Goal: Task Accomplishment & Management: Manage account settings

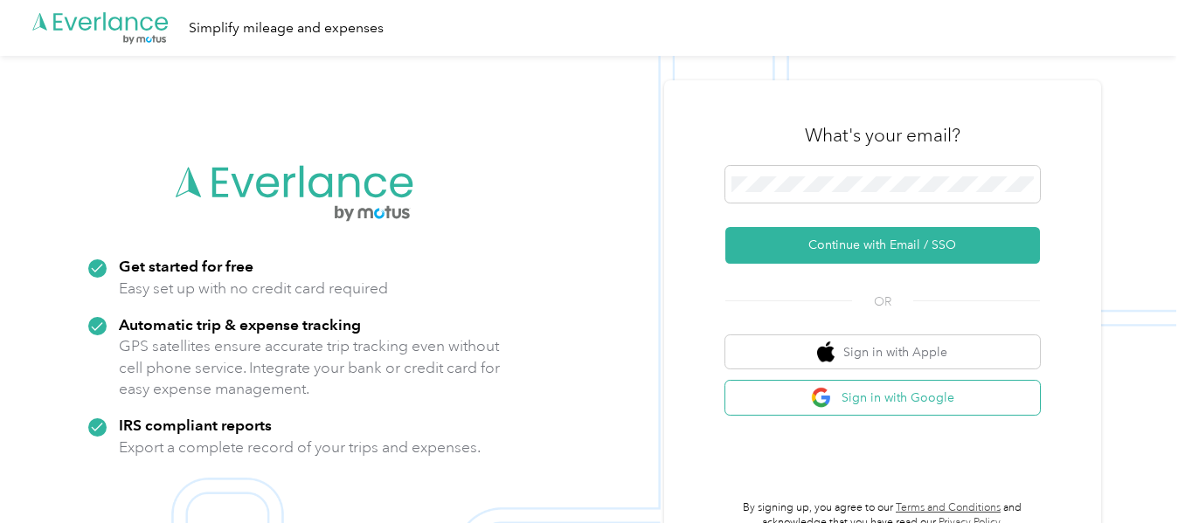
click at [897, 407] on button "Sign in with Google" at bounding box center [882, 398] width 315 height 34
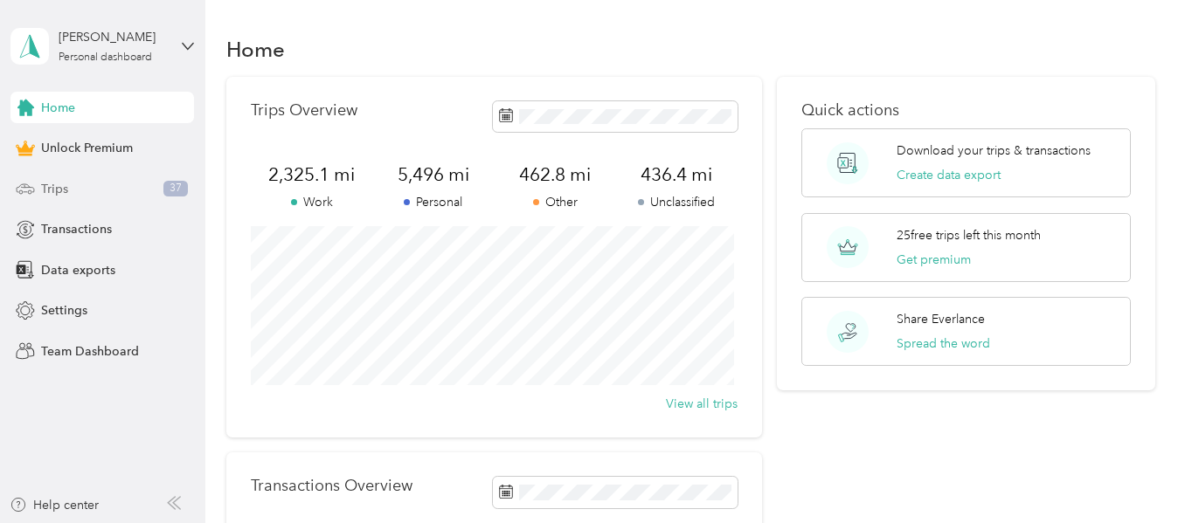
click at [64, 180] on span "Trips" at bounding box center [54, 189] width 27 height 18
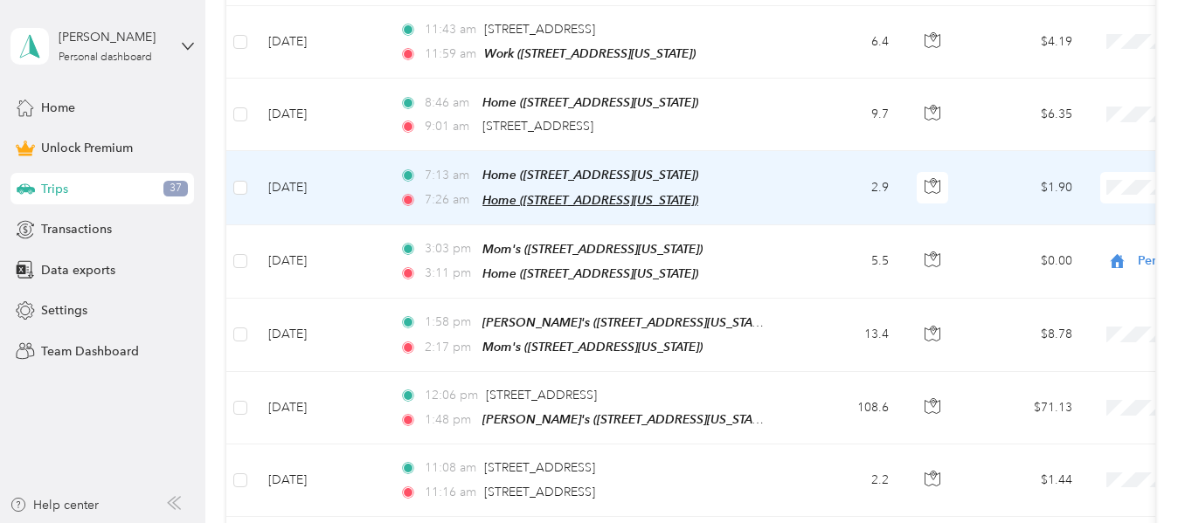
scroll to position [1311, 0]
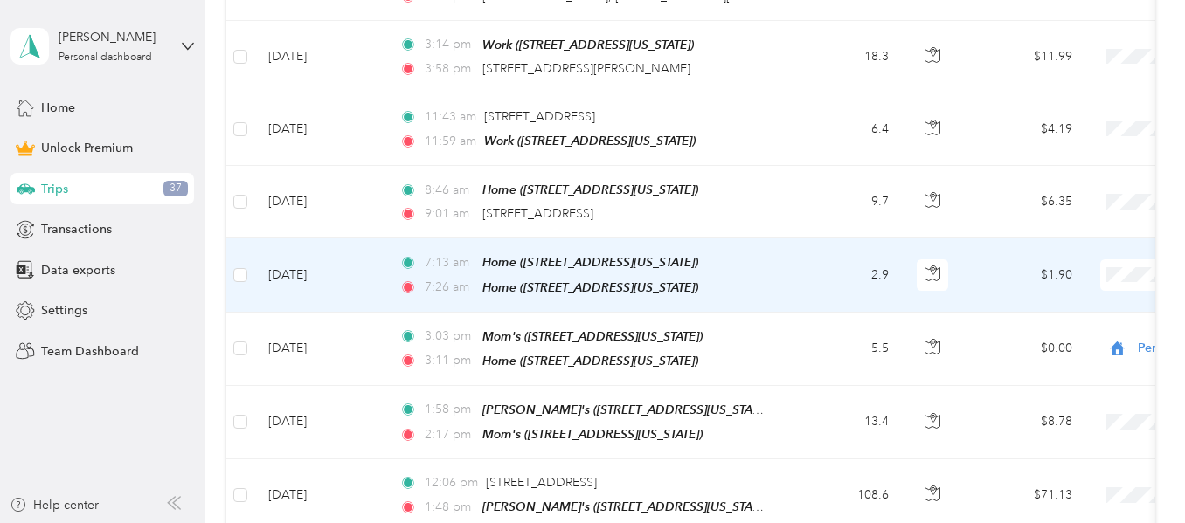
click at [1044, 184] on span "Personal" at bounding box center [1093, 190] width 162 height 18
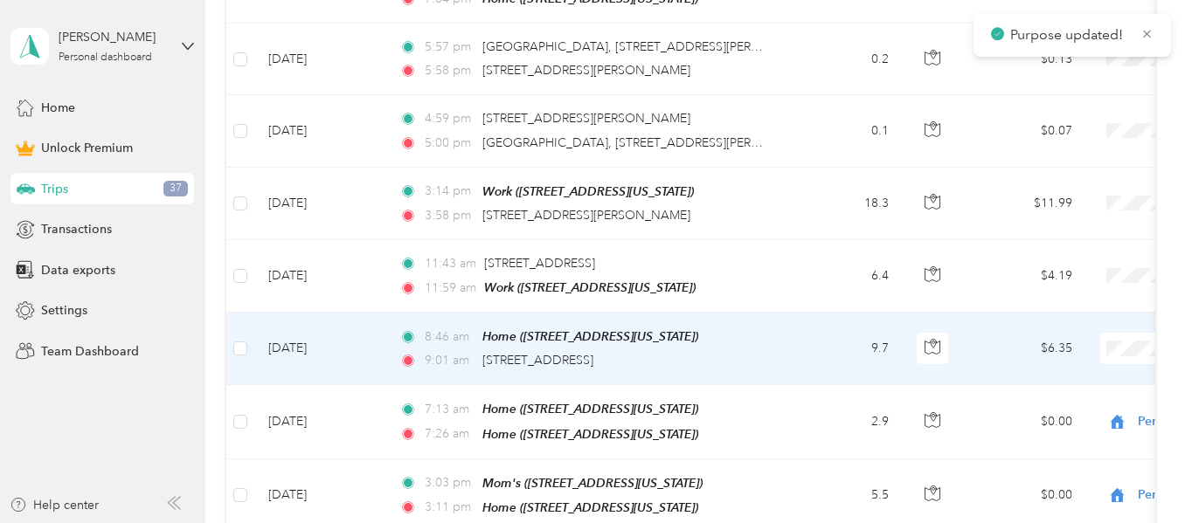
click at [1036, 87] on span "Work" at bounding box center [1093, 88] width 162 height 18
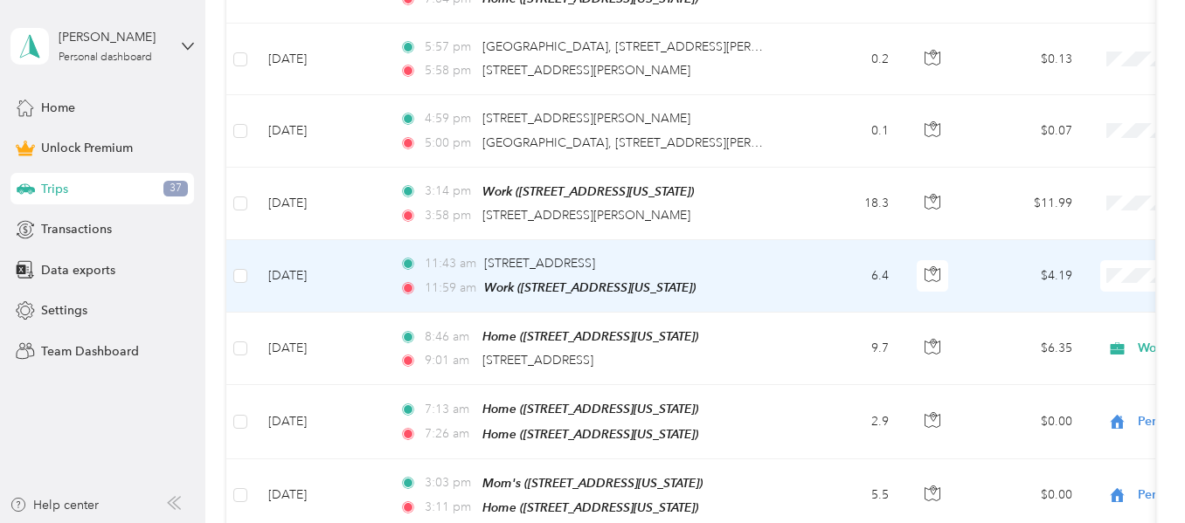
click at [1050, 17] on span "Work" at bounding box center [1093, 15] width 162 height 18
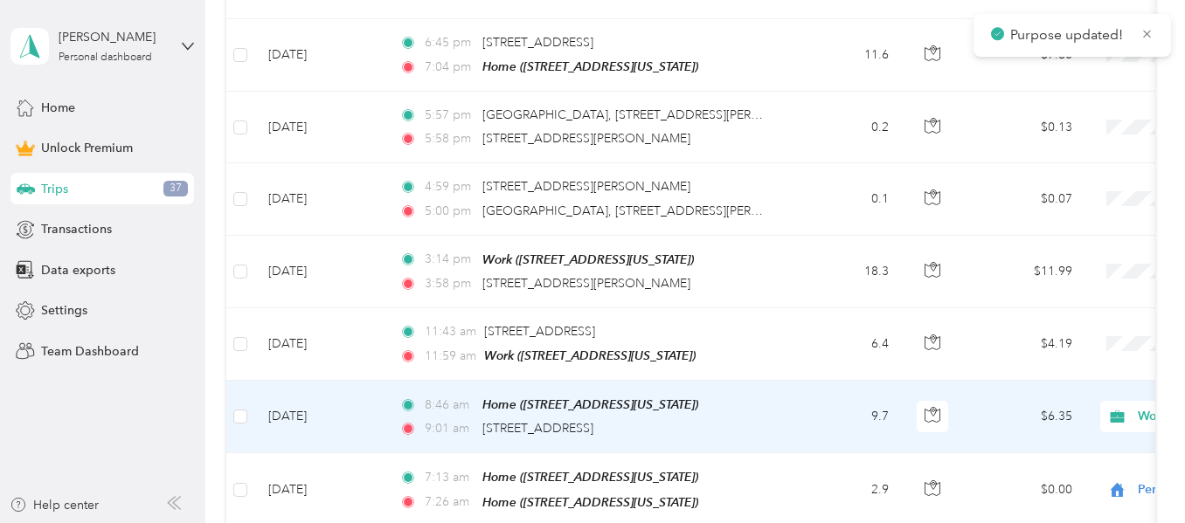
scroll to position [1223, 0]
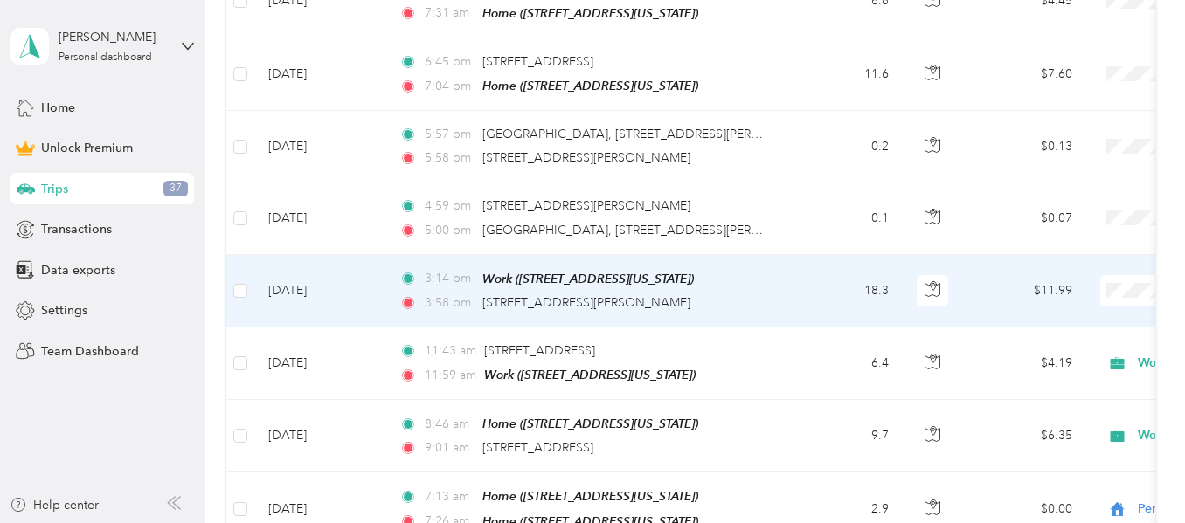
click at [1044, 67] on li "Personal" at bounding box center [1076, 61] width 217 height 31
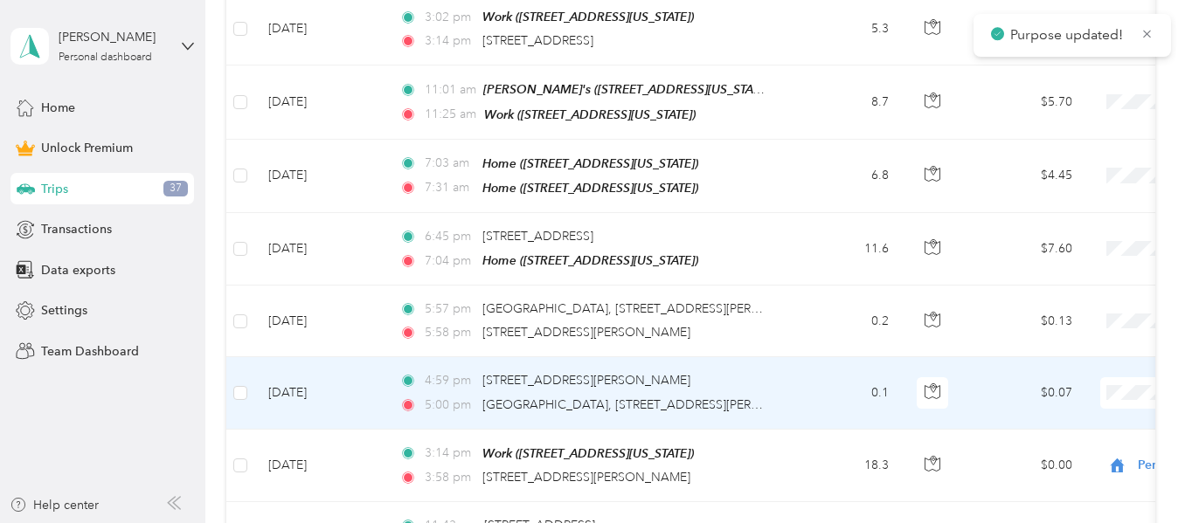
click at [1018, 158] on span "Personal" at bounding box center [1093, 165] width 162 height 18
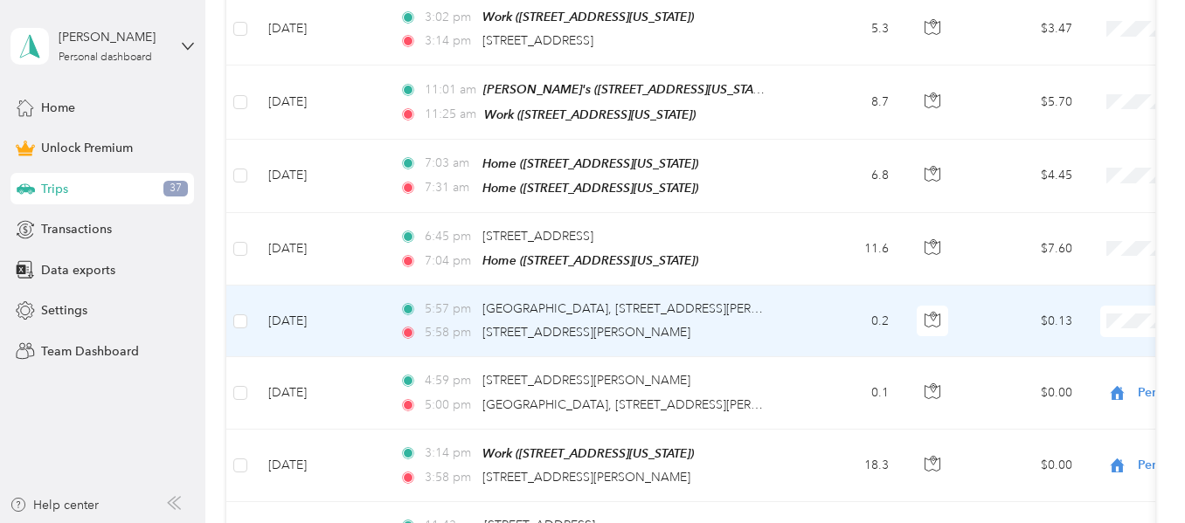
click at [1057, 94] on span "Personal" at bounding box center [1093, 93] width 162 height 18
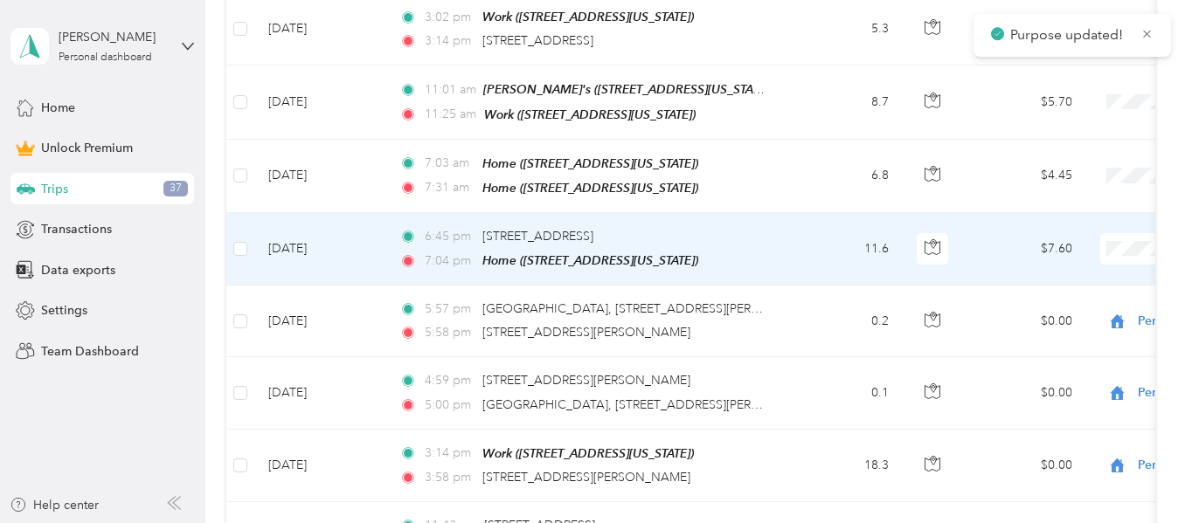
click at [1082, 299] on span "Personal" at bounding box center [1093, 300] width 162 height 18
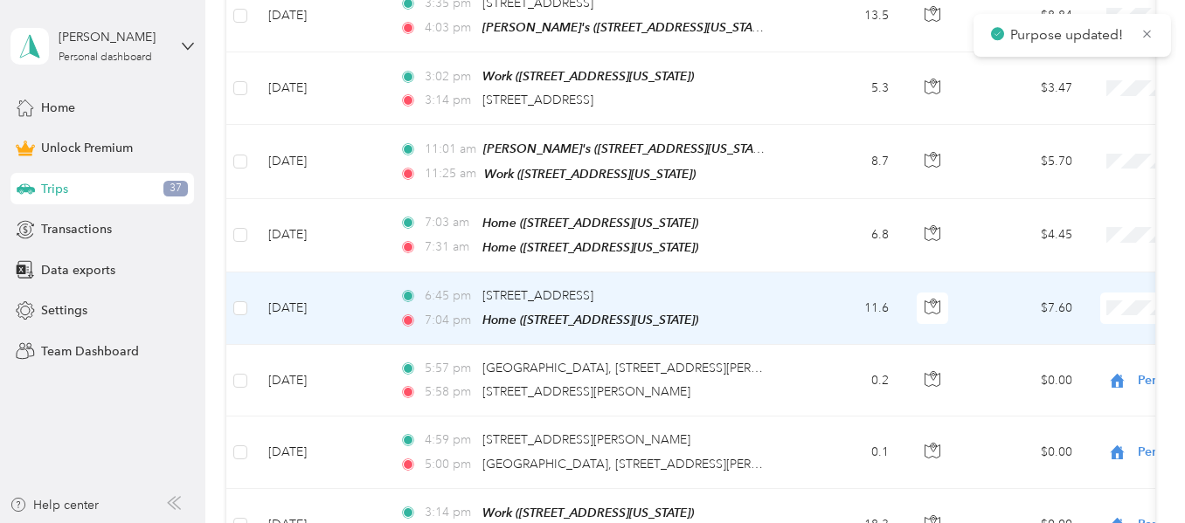
scroll to position [874, 0]
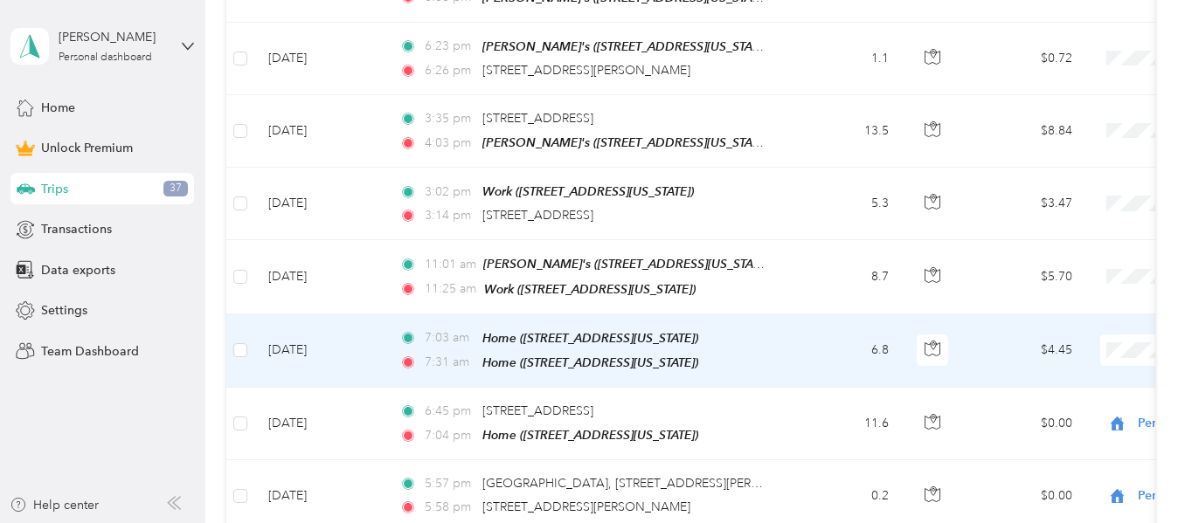
drag, startPoint x: 1030, startPoint y: 120, endPoint x: 1032, endPoint y: 143, distance: 23.7
click at [1031, 120] on span "Personal" at bounding box center [1093, 123] width 162 height 18
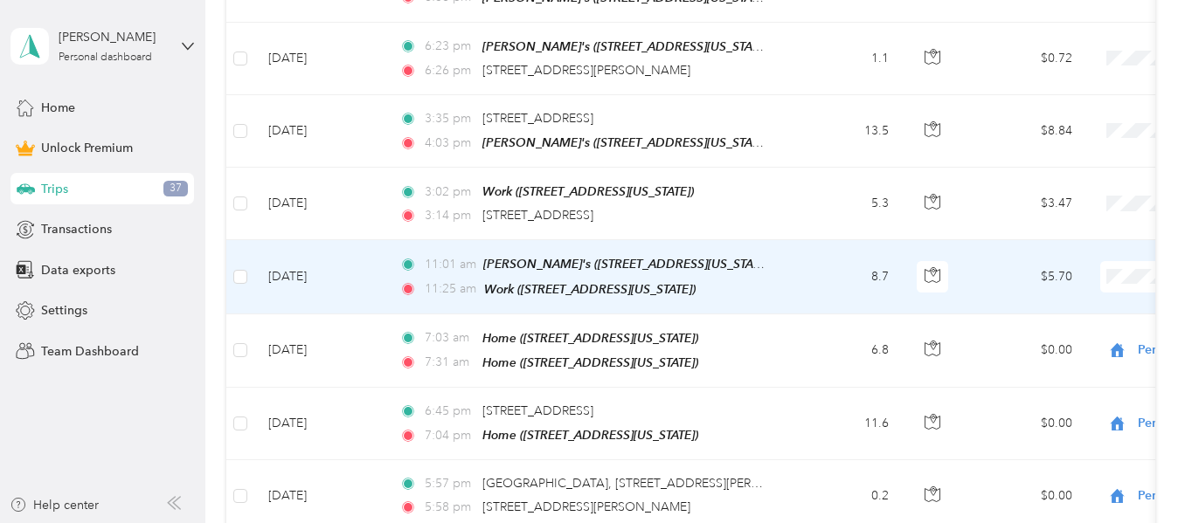
click at [1057, 24] on span "Work" at bounding box center [1093, 21] width 162 height 18
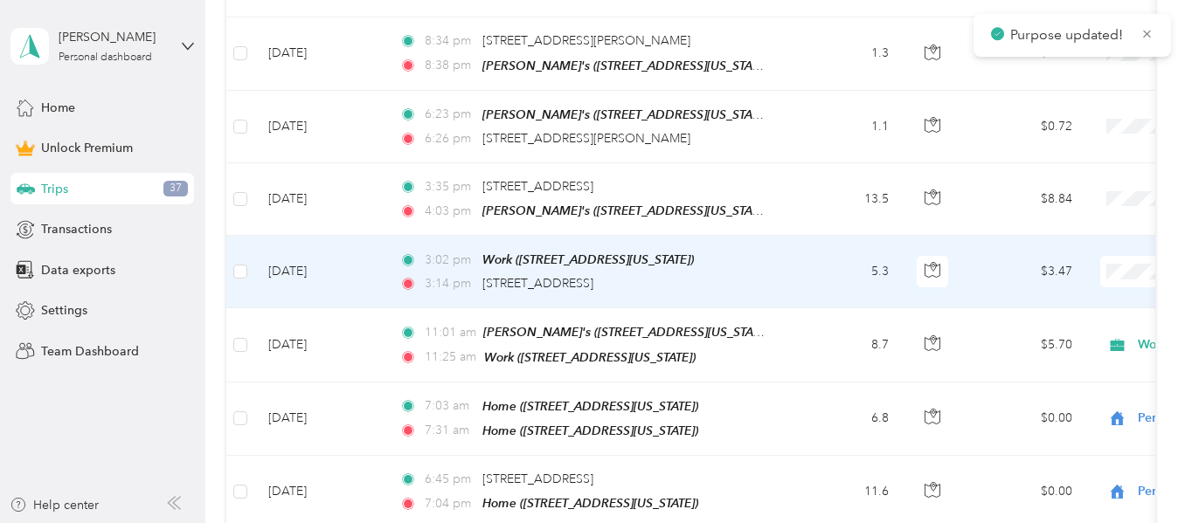
scroll to position [786, 0]
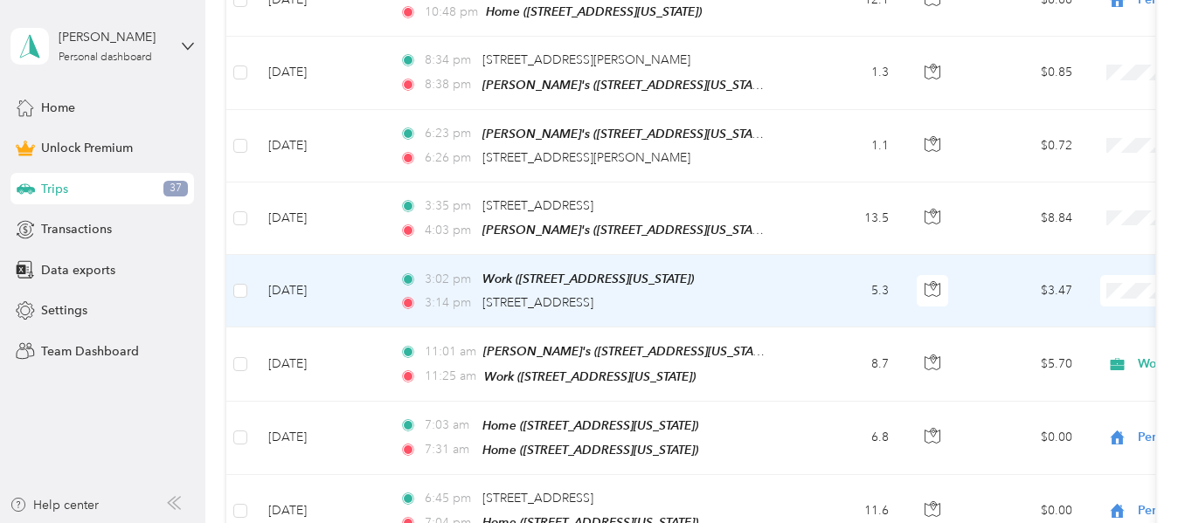
click at [1077, 71] on li "Personal" at bounding box center [1076, 66] width 217 height 31
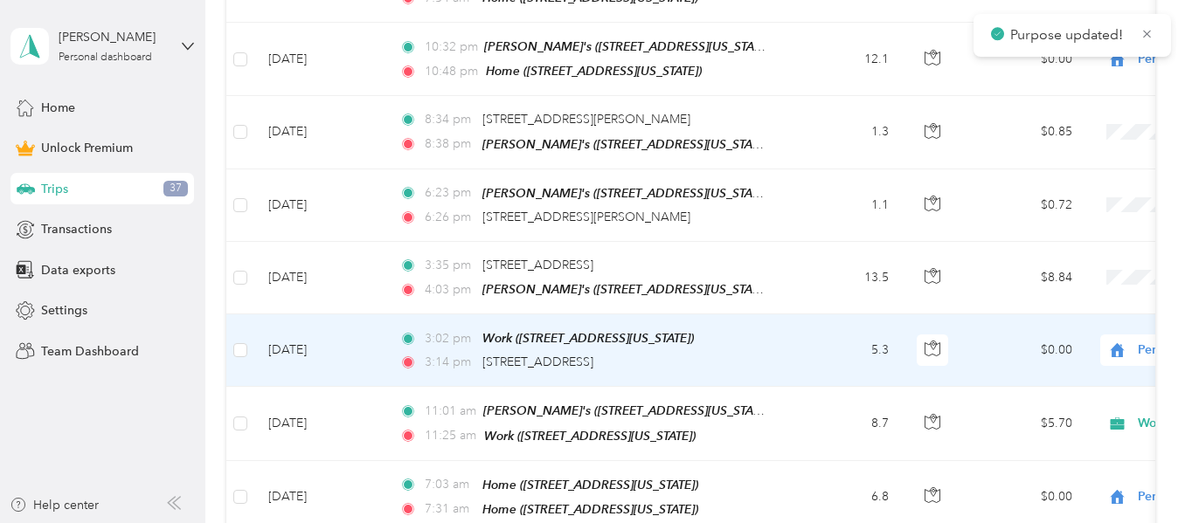
scroll to position [699, 0]
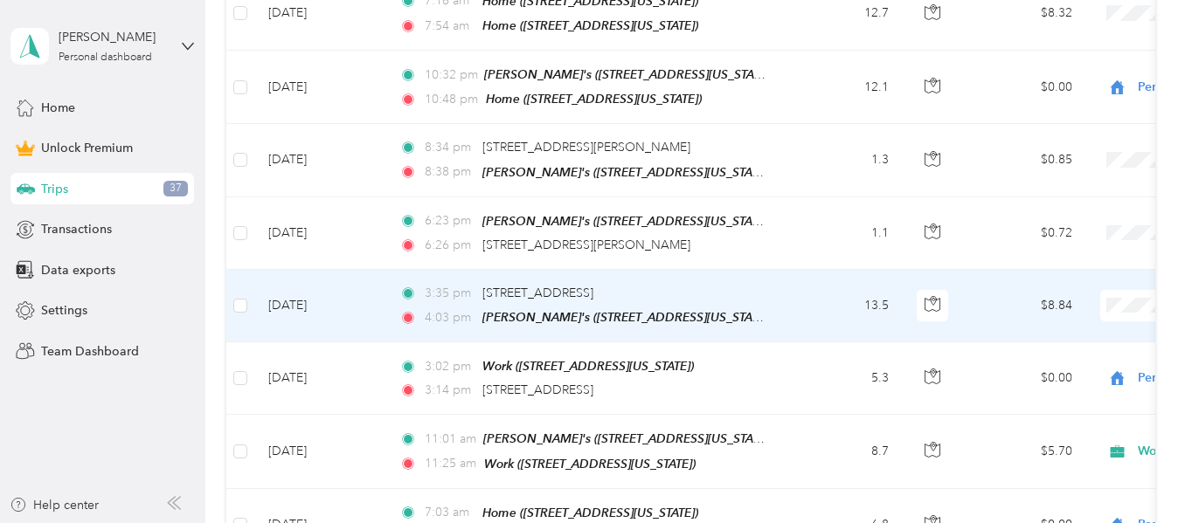
click at [1025, 88] on li "Personal" at bounding box center [1076, 82] width 217 height 31
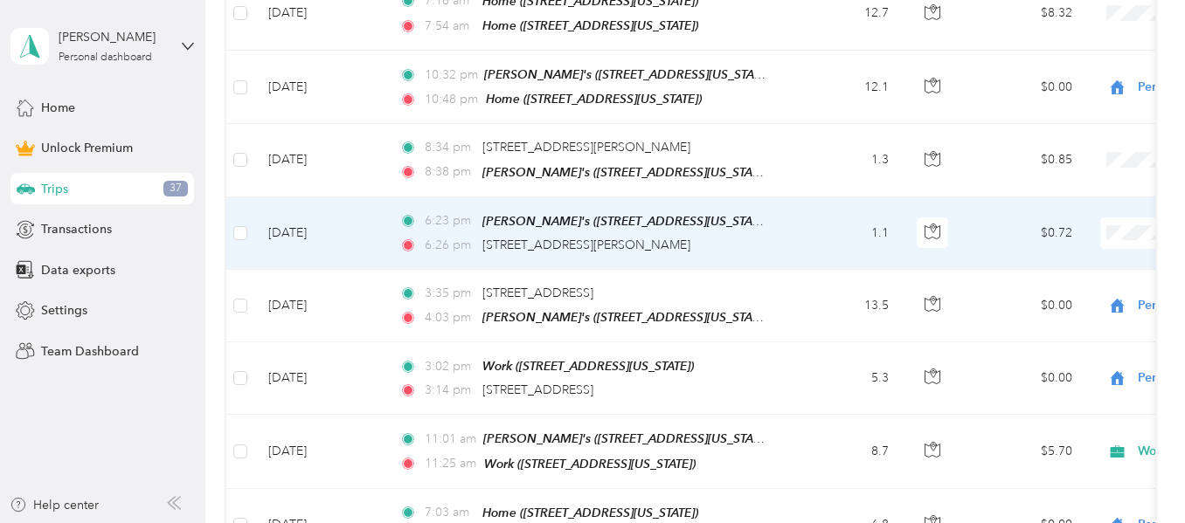
click at [1065, 278] on li "Personal" at bounding box center [1076, 290] width 217 height 31
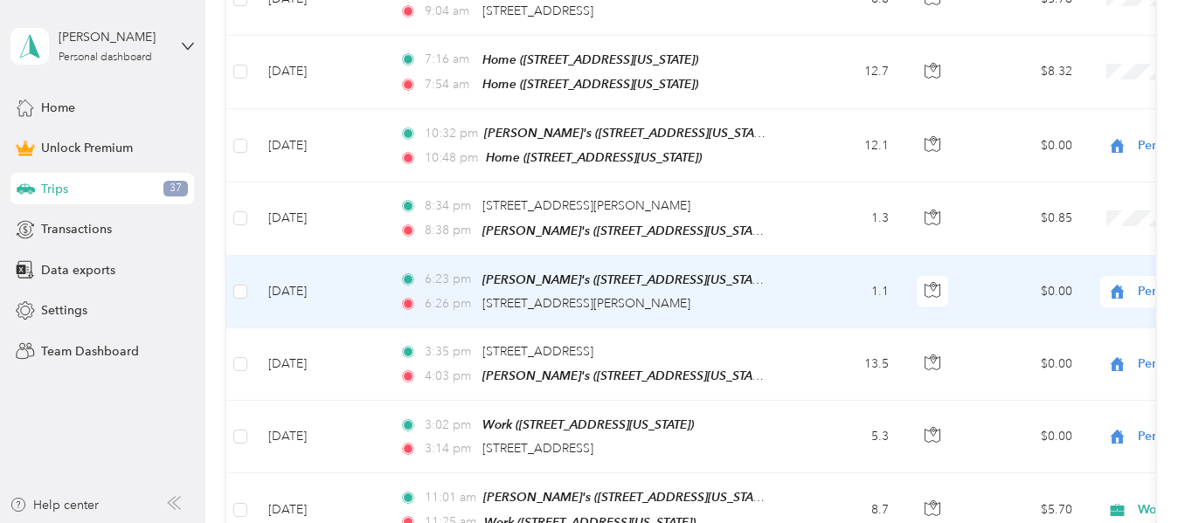
scroll to position [612, 0]
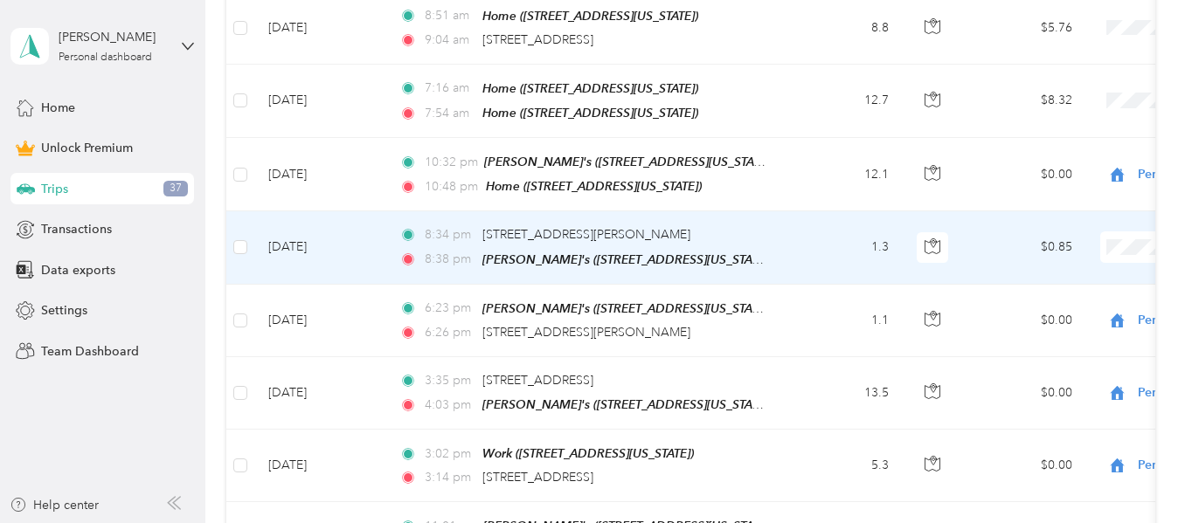
click at [1052, 299] on span "Personal" at bounding box center [1093, 306] width 162 height 18
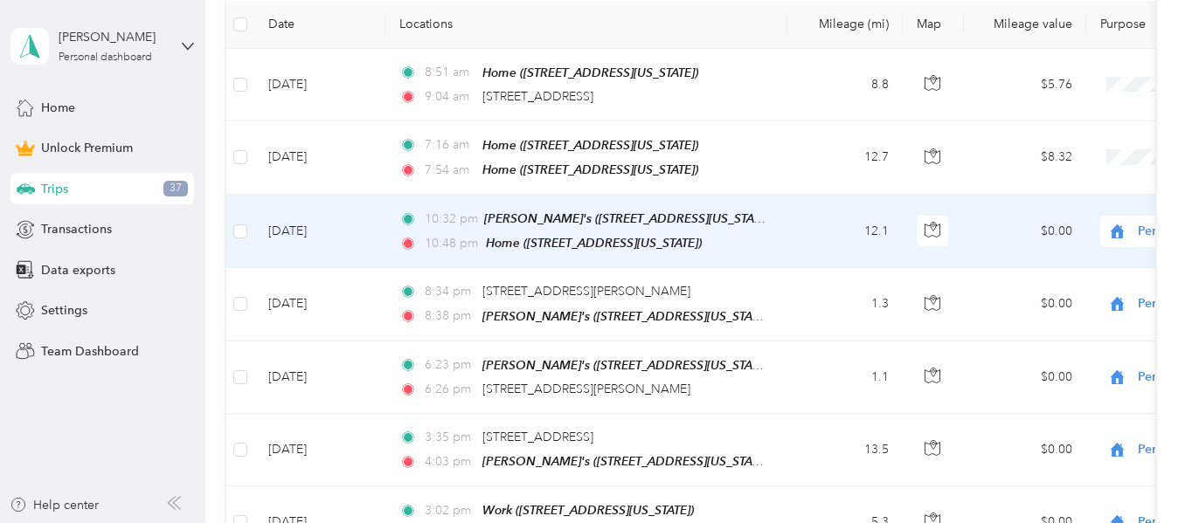
scroll to position [524, 0]
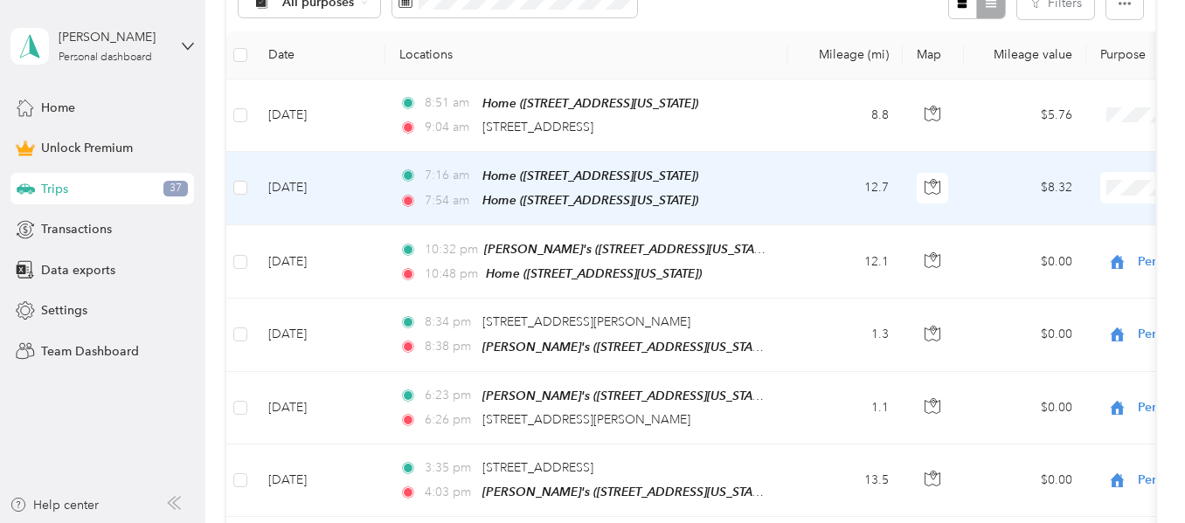
click at [1078, 241] on span "Personal" at bounding box center [1093, 249] width 162 height 18
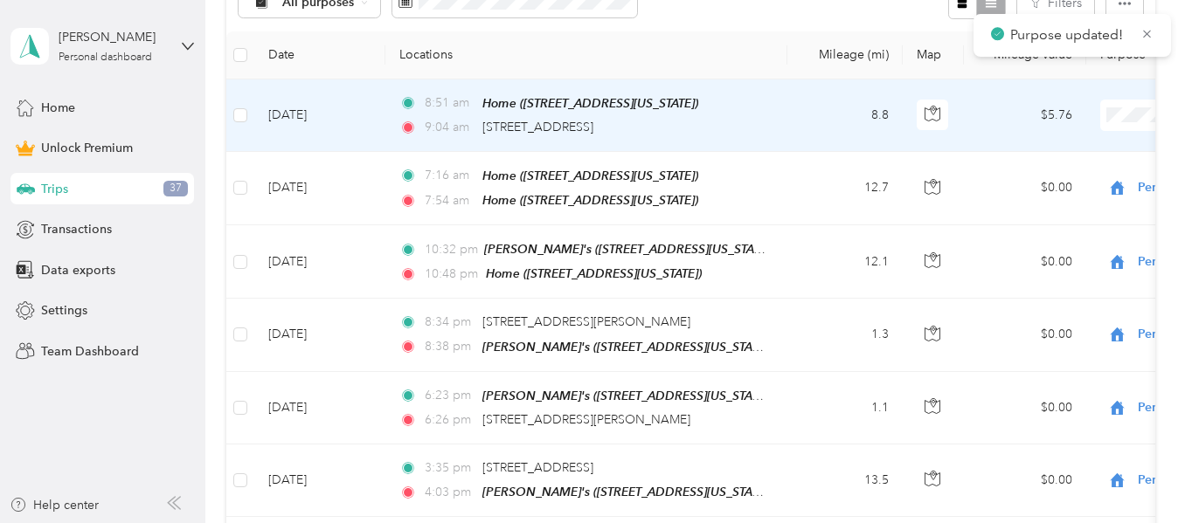
click at [1079, 150] on li "Work" at bounding box center [1076, 147] width 217 height 31
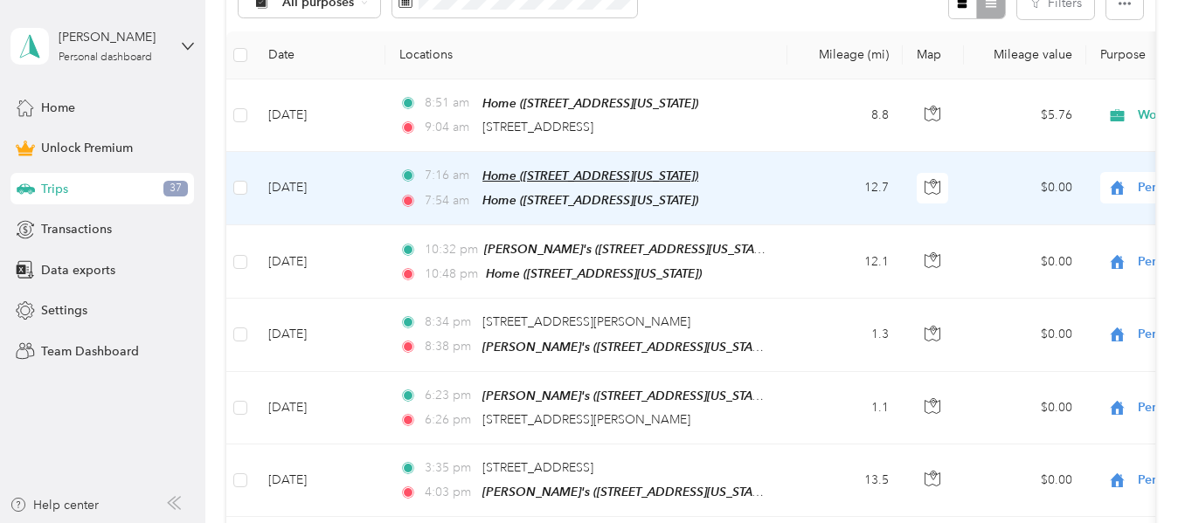
scroll to position [437, 0]
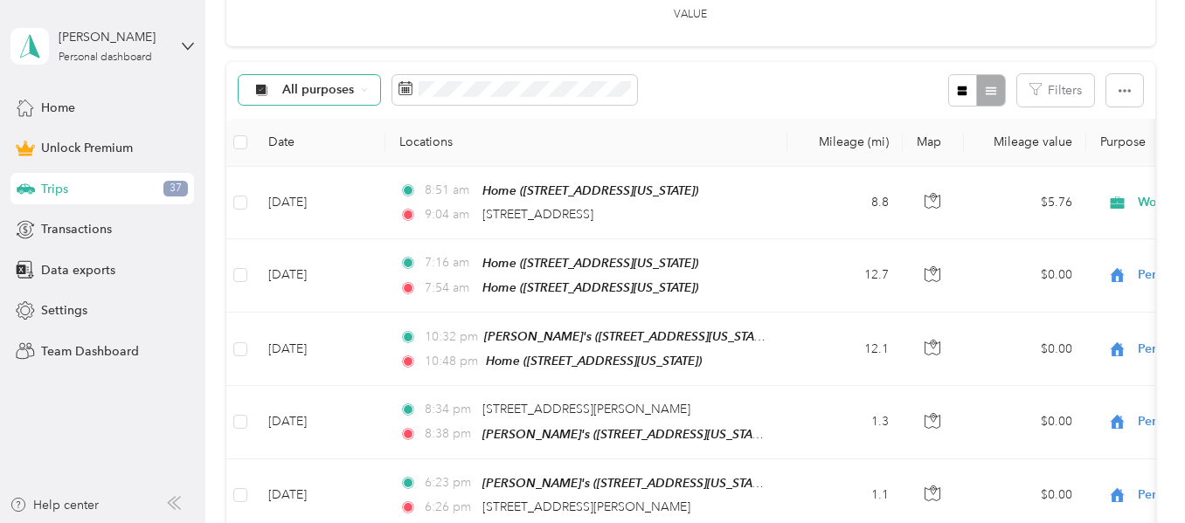
click at [346, 92] on span "All purposes" at bounding box center [318, 90] width 73 height 12
click at [312, 149] on span "Unclassified" at bounding box center [324, 147] width 85 height 18
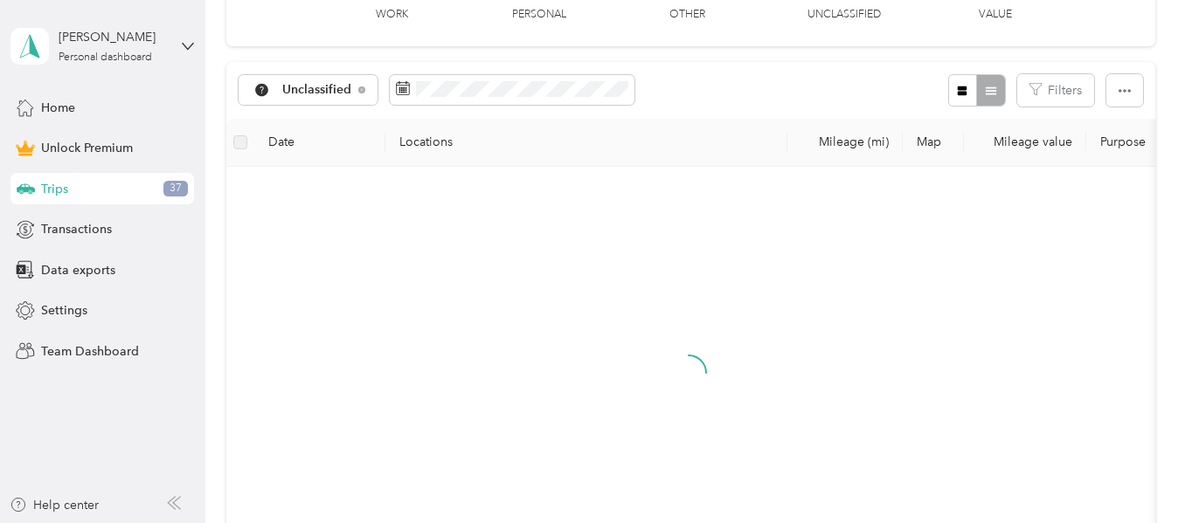
scroll to position [437, 0]
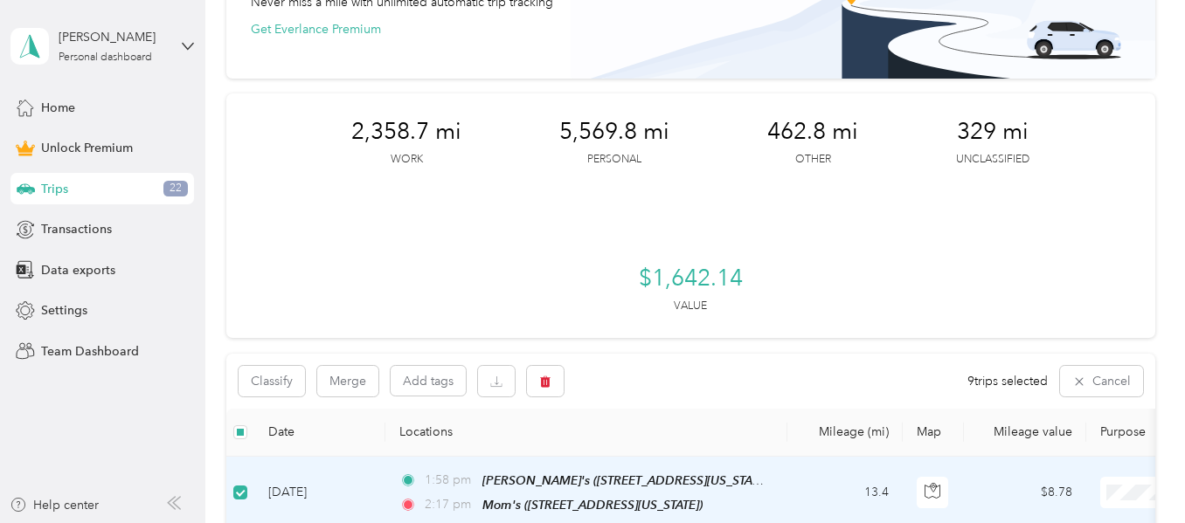
scroll to position [175, 0]
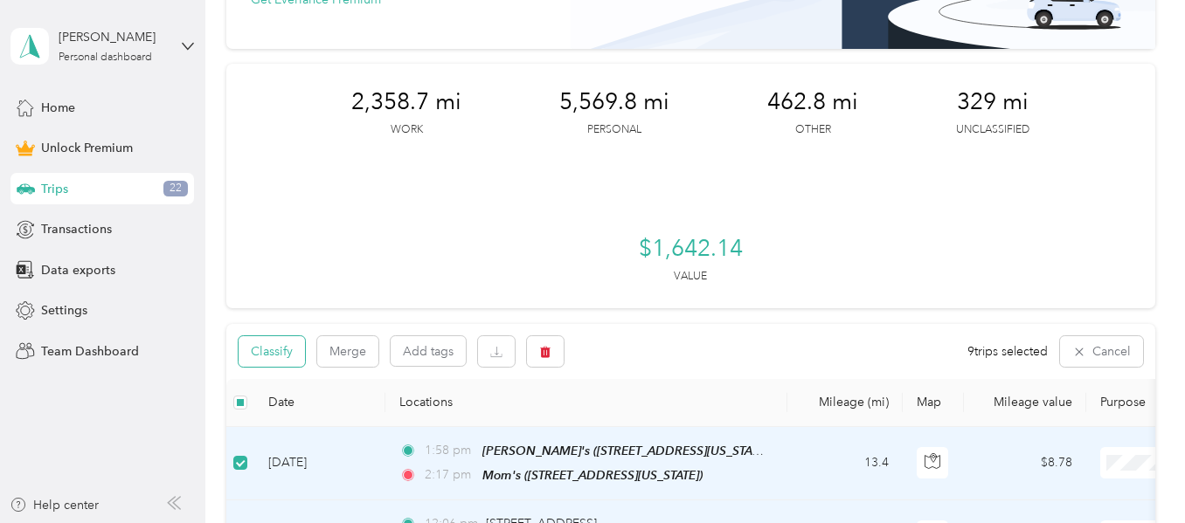
click at [278, 358] on button "Classify" at bounding box center [272, 351] width 66 height 31
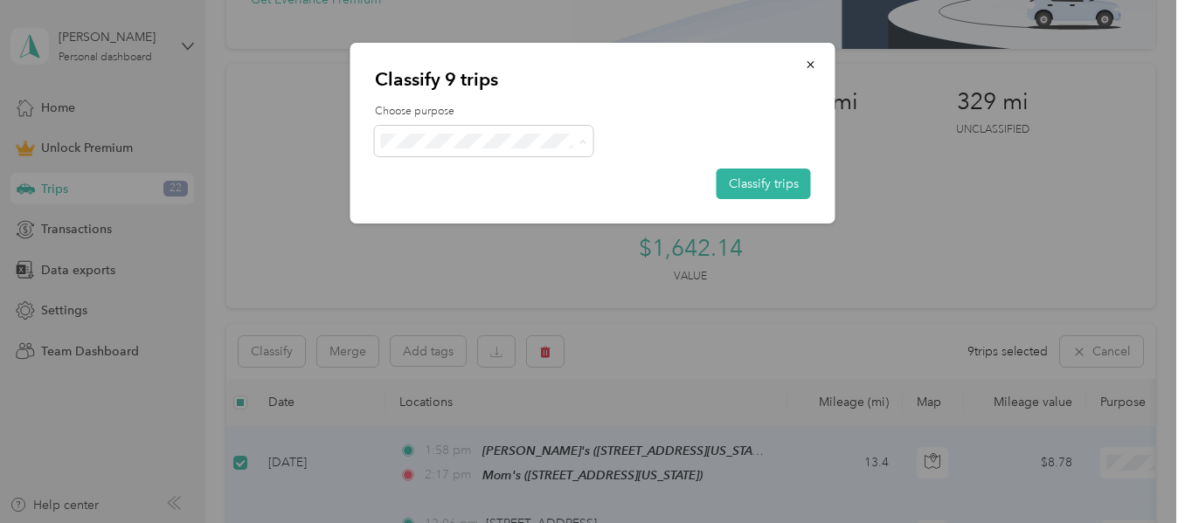
click at [457, 203] on span "Personal" at bounding box center [499, 204] width 163 height 18
click at [764, 188] on button "Classify trips" at bounding box center [764, 184] width 94 height 31
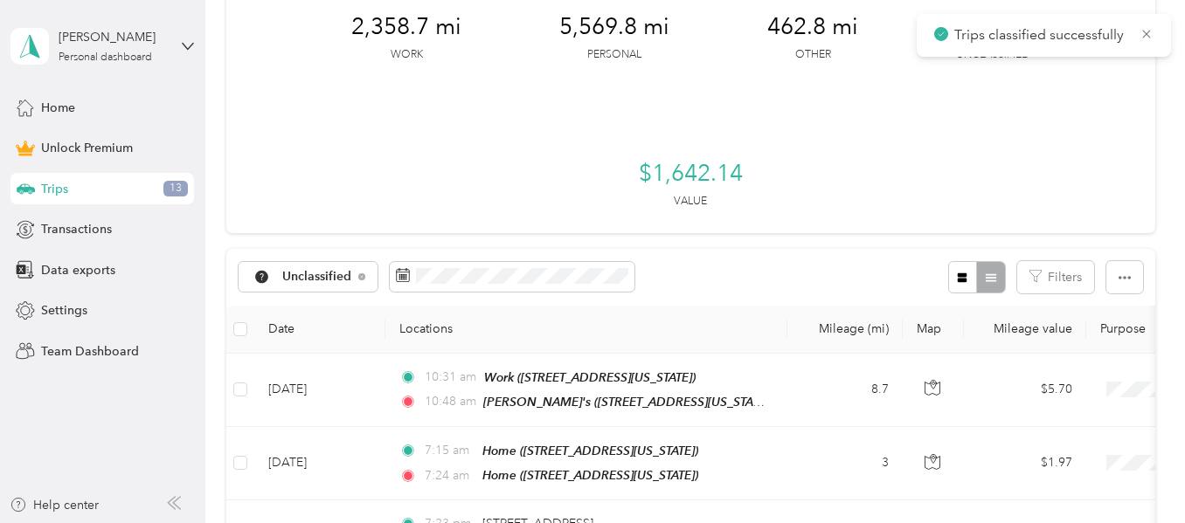
scroll to position [524, 0]
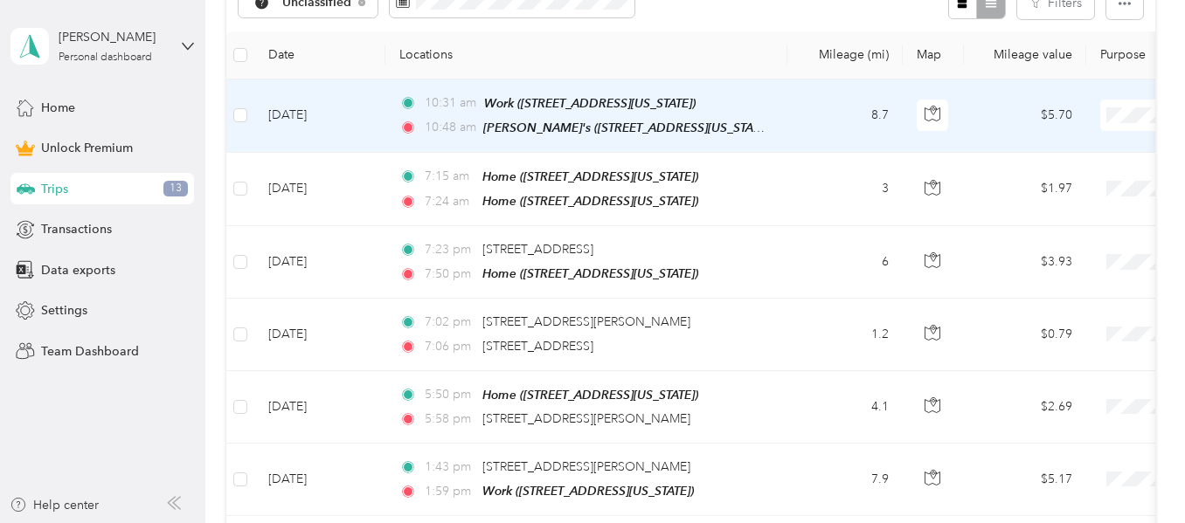
click at [1036, 181] on li "Personal" at bounding box center [1076, 178] width 217 height 31
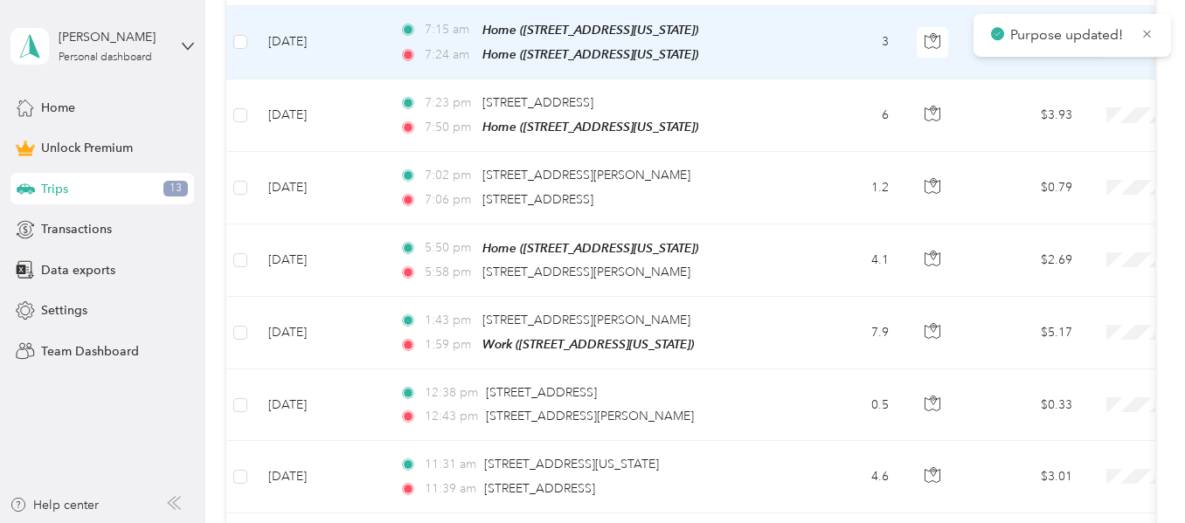
scroll to position [378, 0]
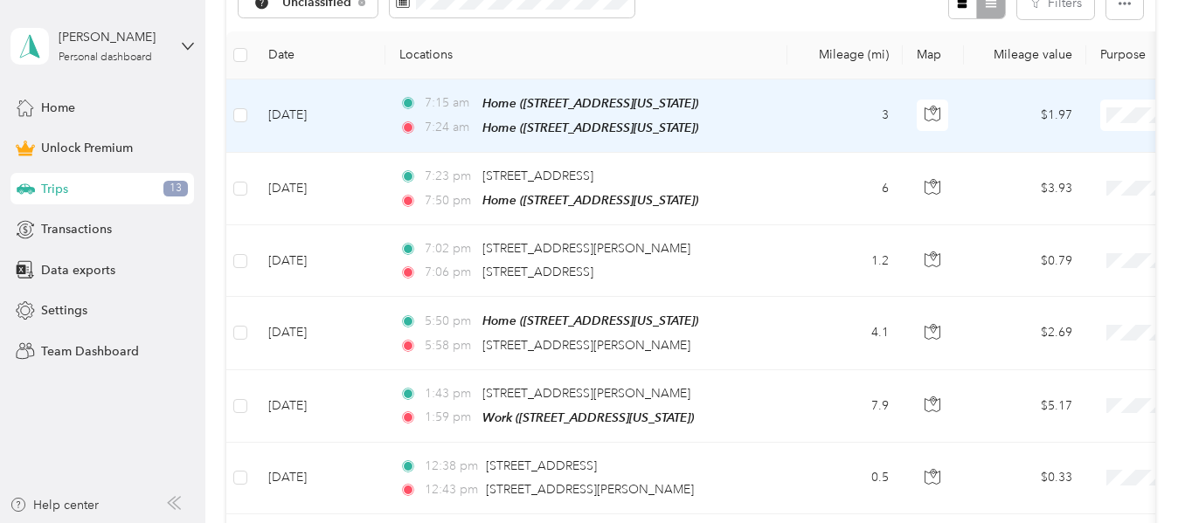
click at [1057, 173] on span "Personal" at bounding box center [1093, 178] width 162 height 18
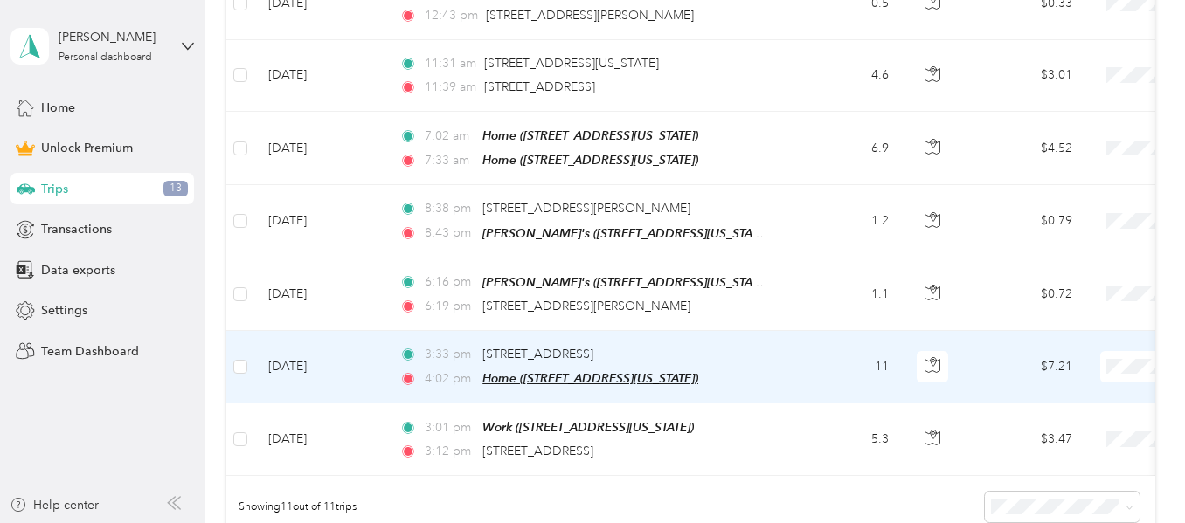
scroll to position [778, 0]
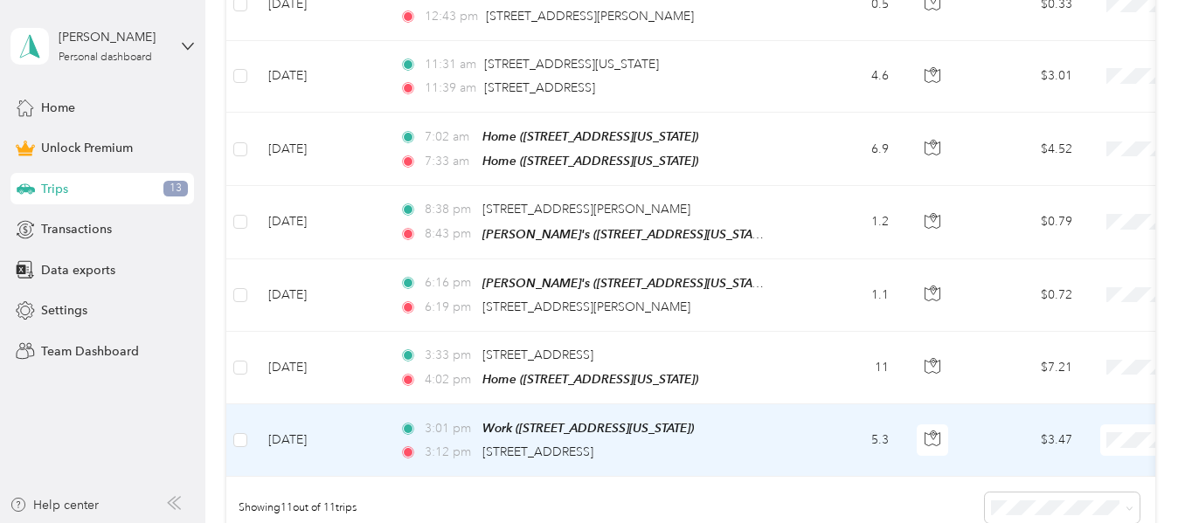
click at [1047, 218] on span "Personal" at bounding box center [1093, 217] width 162 height 18
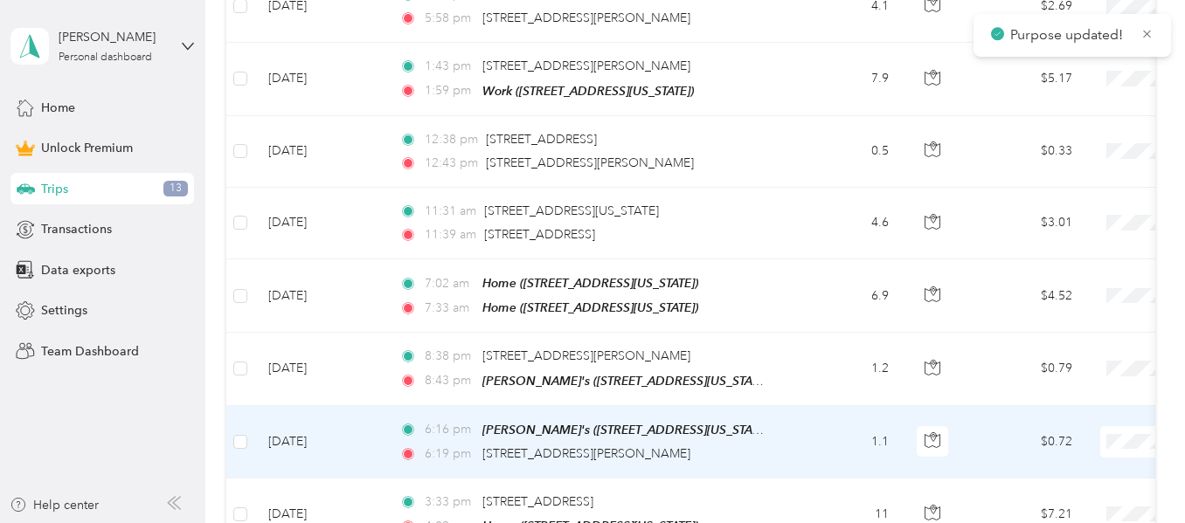
scroll to position [925, 0]
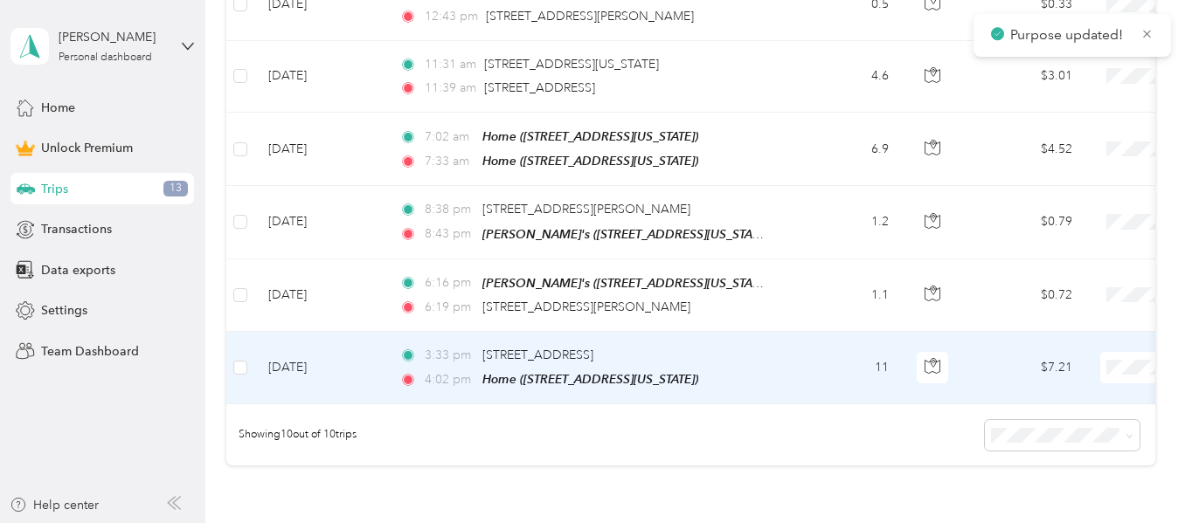
click at [1047, 149] on li "Personal" at bounding box center [1076, 144] width 217 height 31
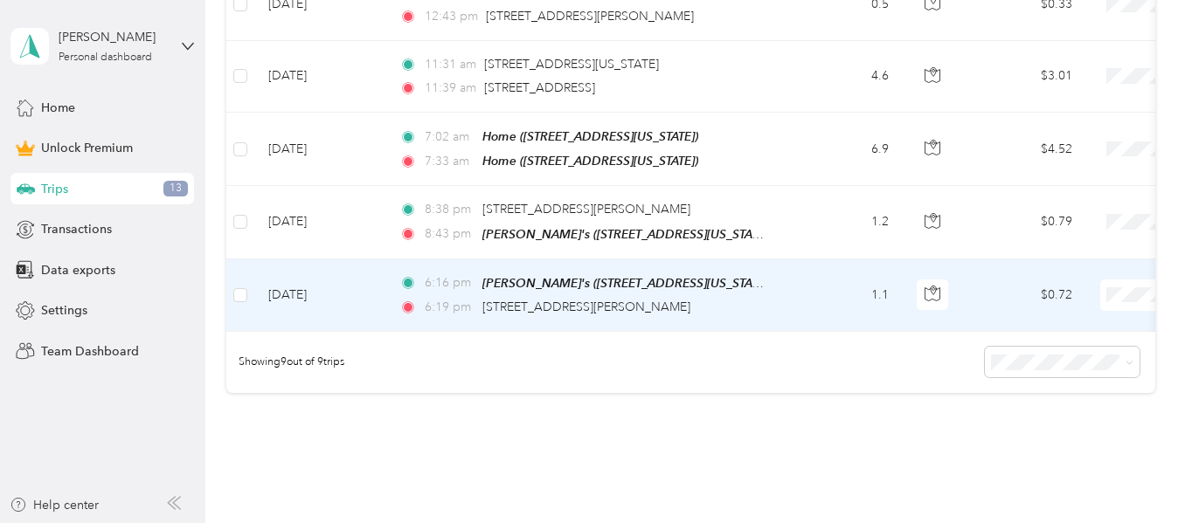
click at [1049, 81] on li "Personal" at bounding box center [1076, 73] width 217 height 31
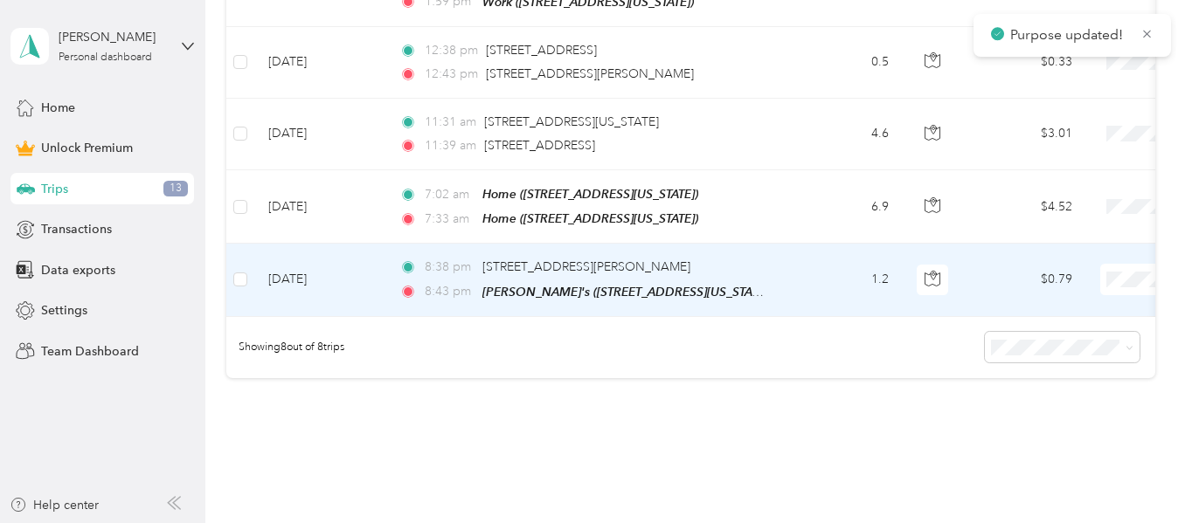
scroll to position [837, 0]
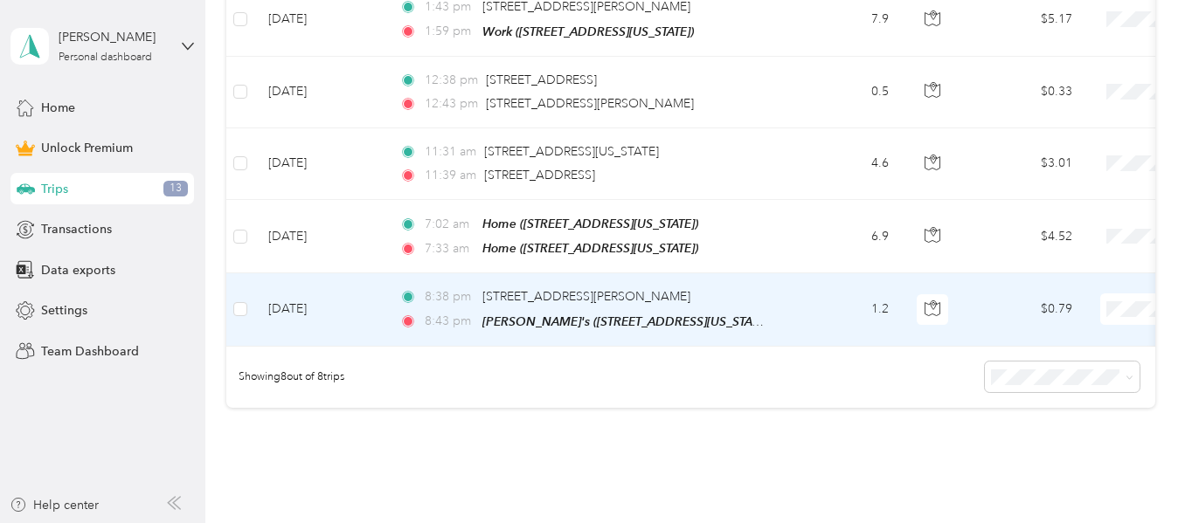
click at [1059, 95] on li "Personal" at bounding box center [1076, 88] width 217 height 31
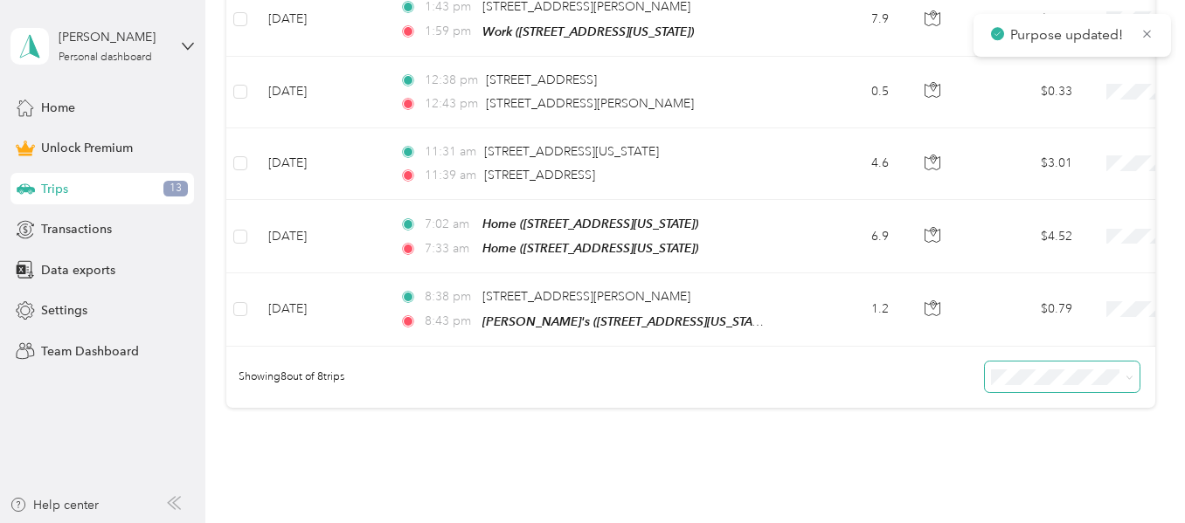
scroll to position [750, 0]
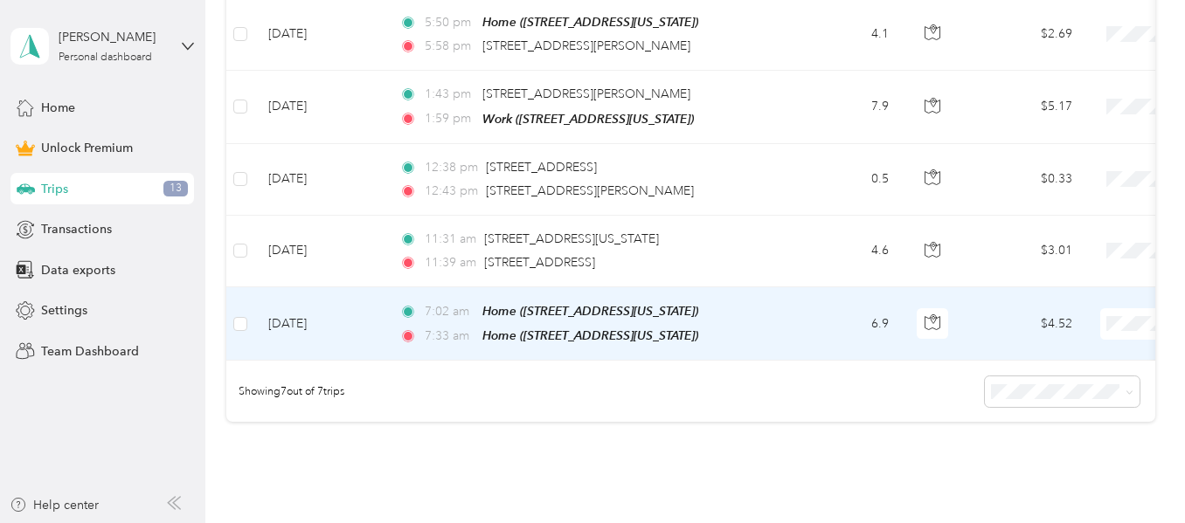
click at [1043, 114] on ol "Work Personal Employee Other Charity Medical Moving Commute" at bounding box center [1076, 181] width 217 height 245
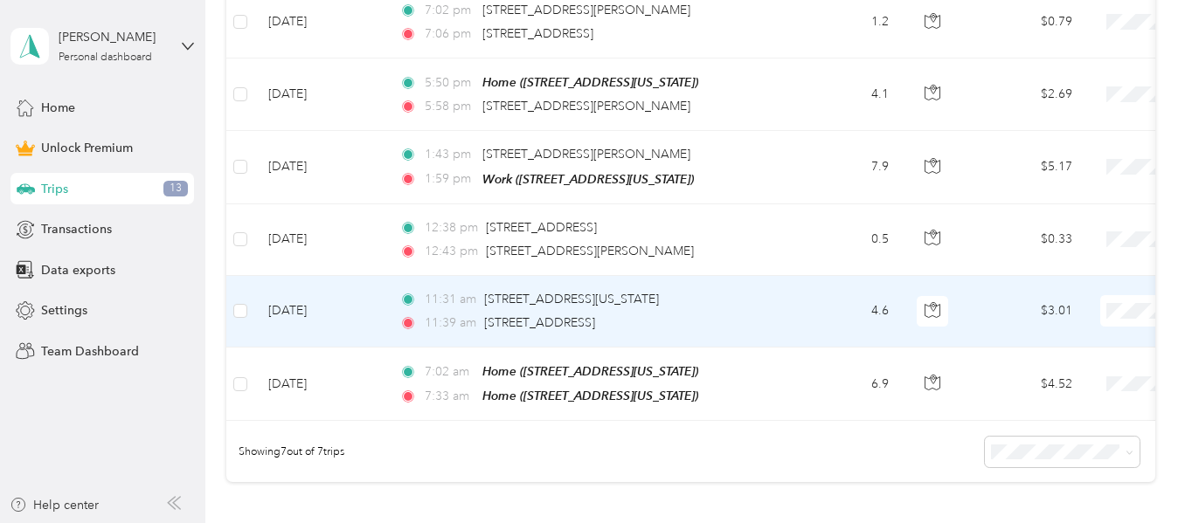
scroll to position [662, 0]
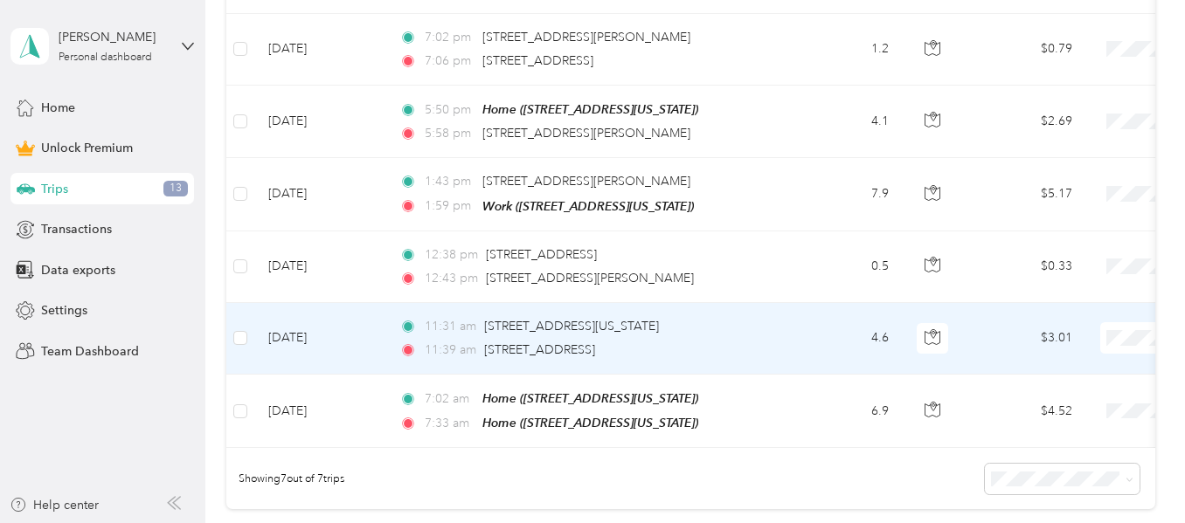
click at [1056, 94] on li "Work" at bounding box center [1076, 88] width 217 height 31
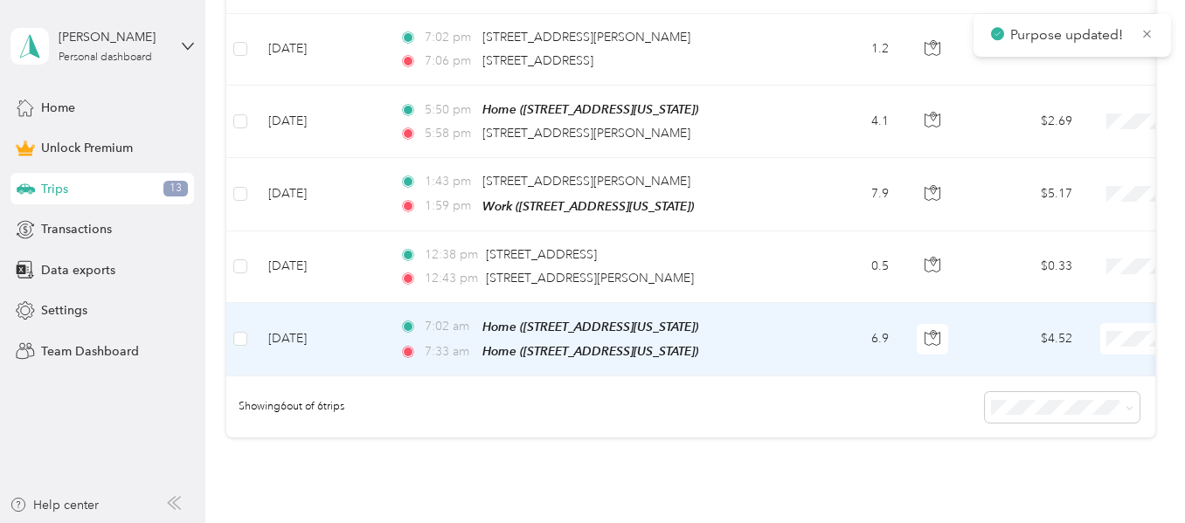
click at [1078, 116] on span "Personal" at bounding box center [1093, 119] width 162 height 18
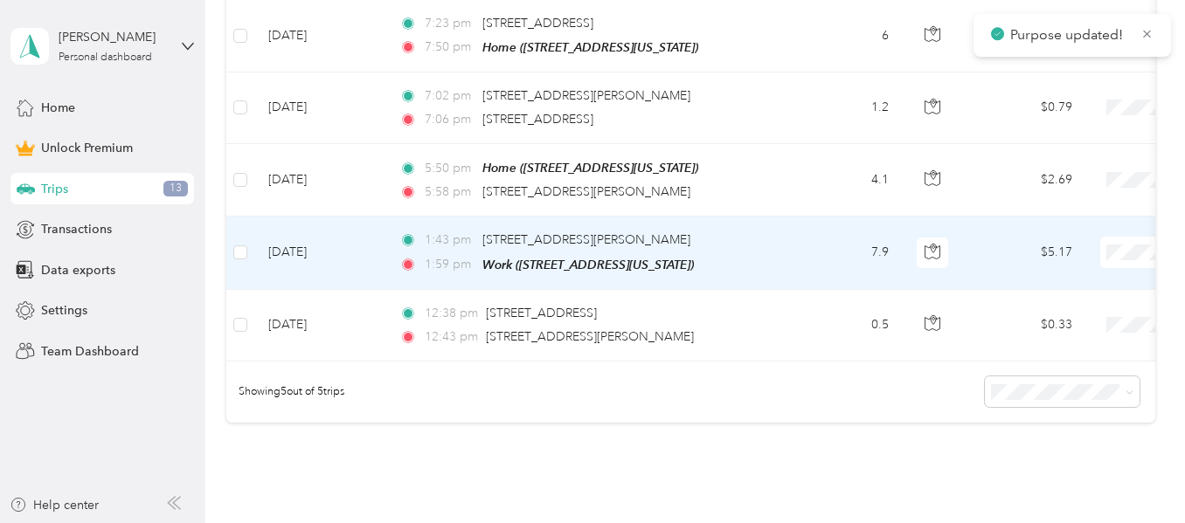
scroll to position [575, 0]
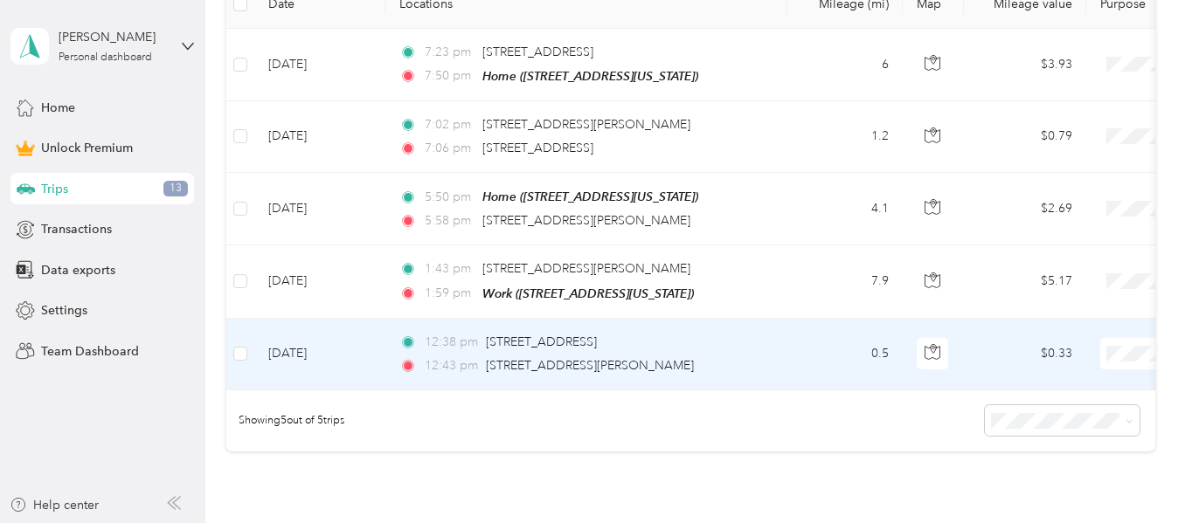
click at [1022, 108] on span "Work" at bounding box center [1093, 104] width 162 height 18
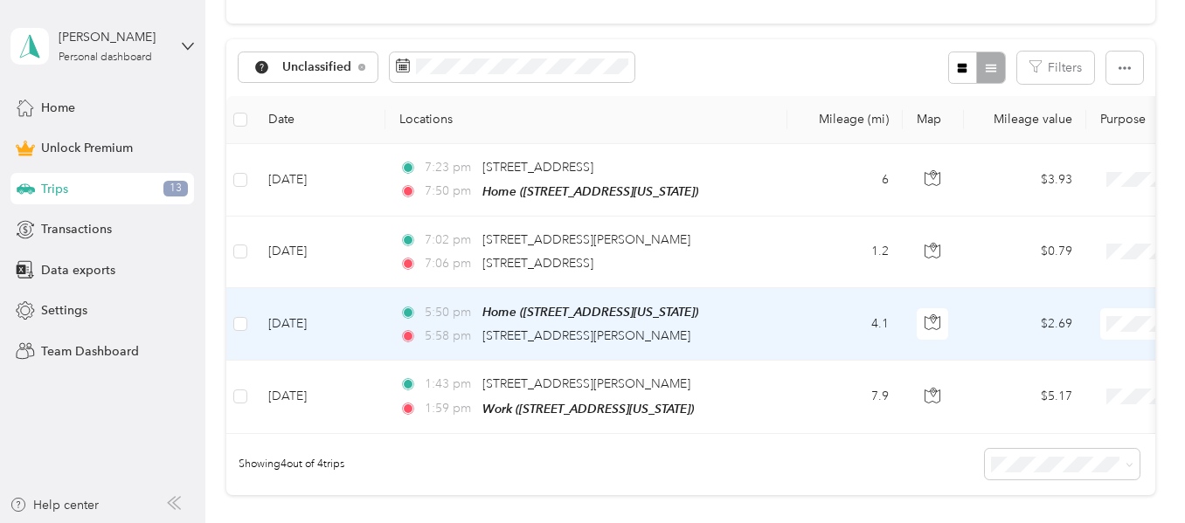
scroll to position [488, 0]
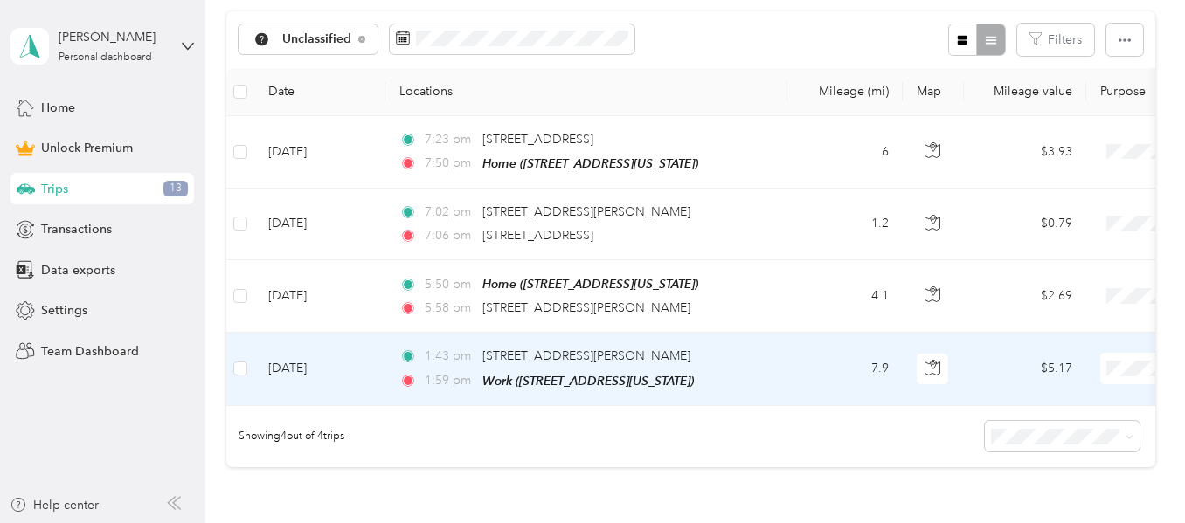
click at [1008, 115] on span "Work" at bounding box center [1077, 120] width 192 height 18
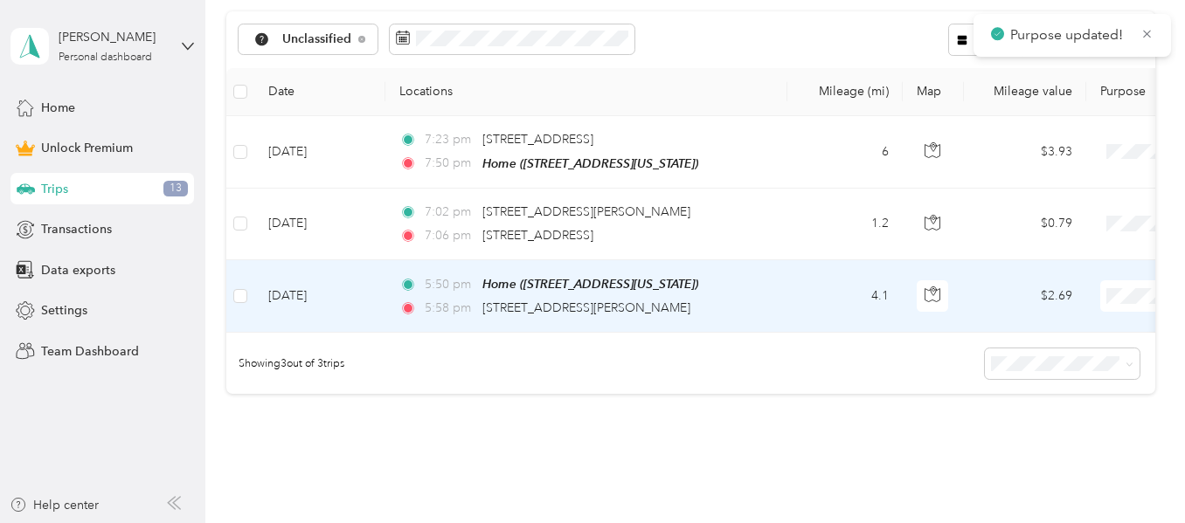
click at [1033, 198] on span "Medical" at bounding box center [1093, 201] width 162 height 18
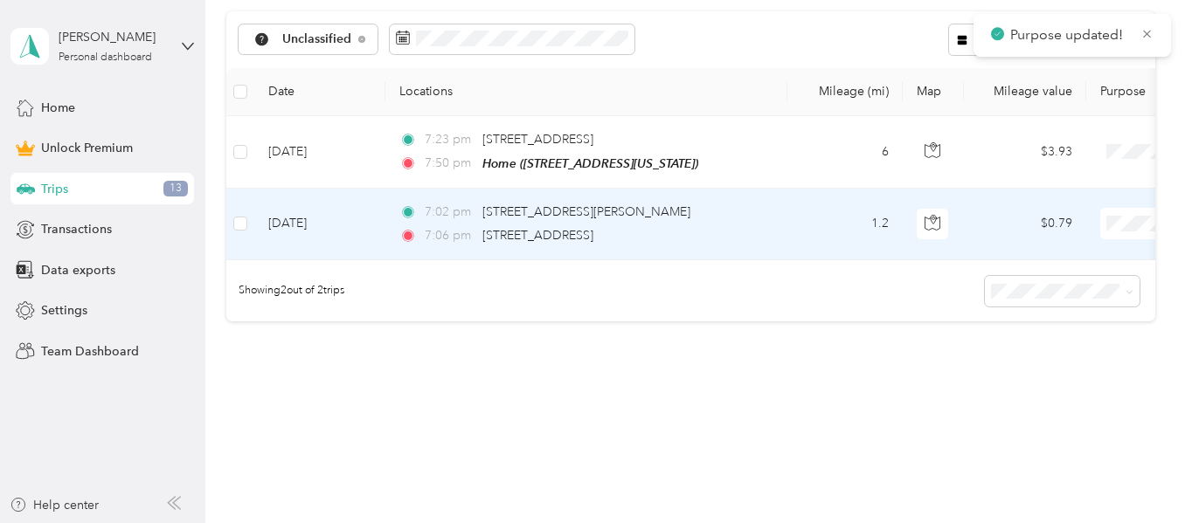
click at [1045, 281] on span "Personal" at bounding box center [1093, 286] width 162 height 18
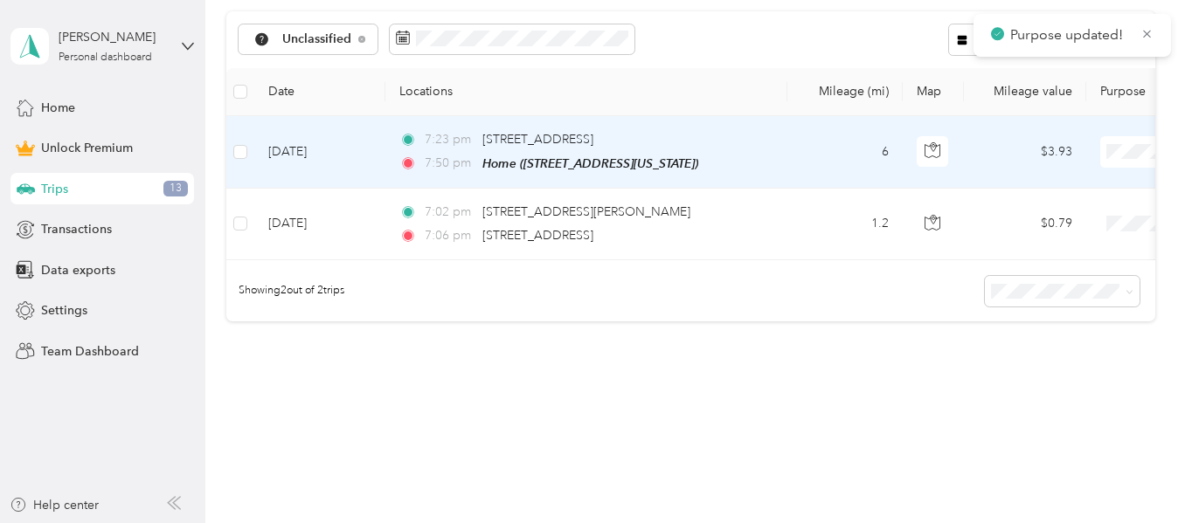
scroll to position [468, 0]
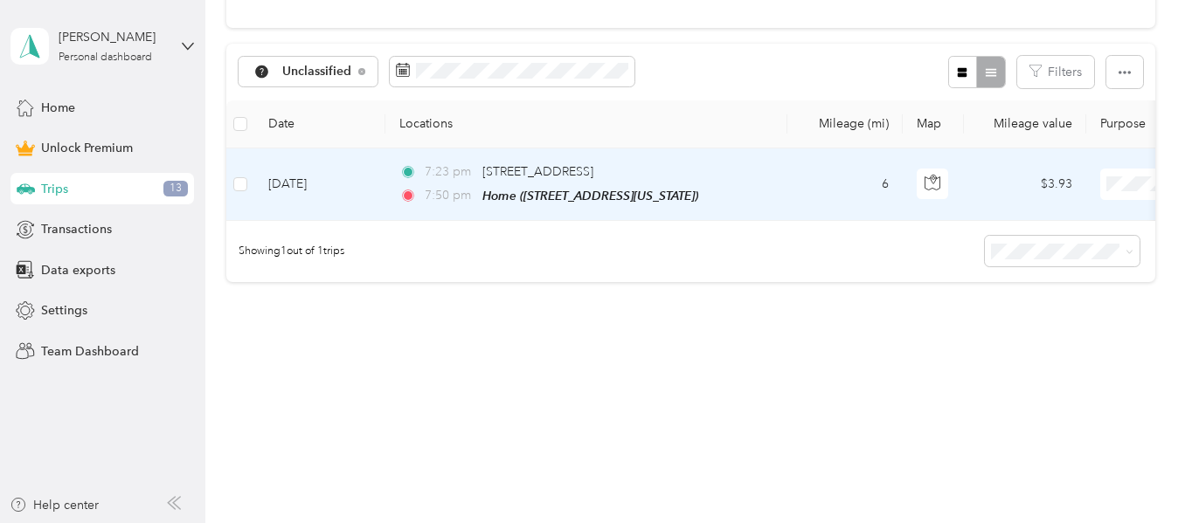
click at [1050, 230] on span "Personal" at bounding box center [1093, 234] width 162 height 18
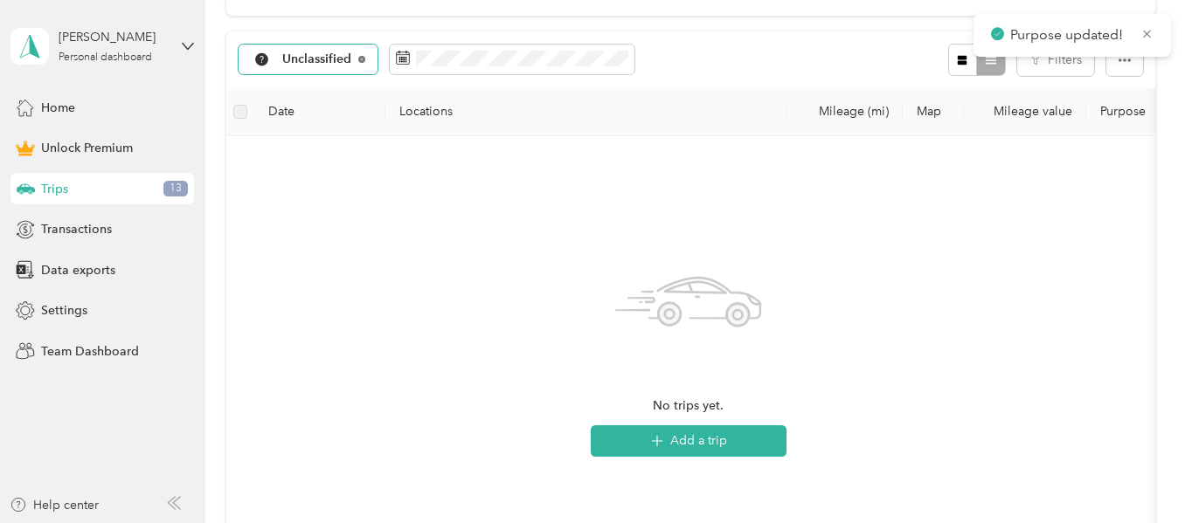
click at [359, 58] on icon at bounding box center [361, 59] width 7 height 7
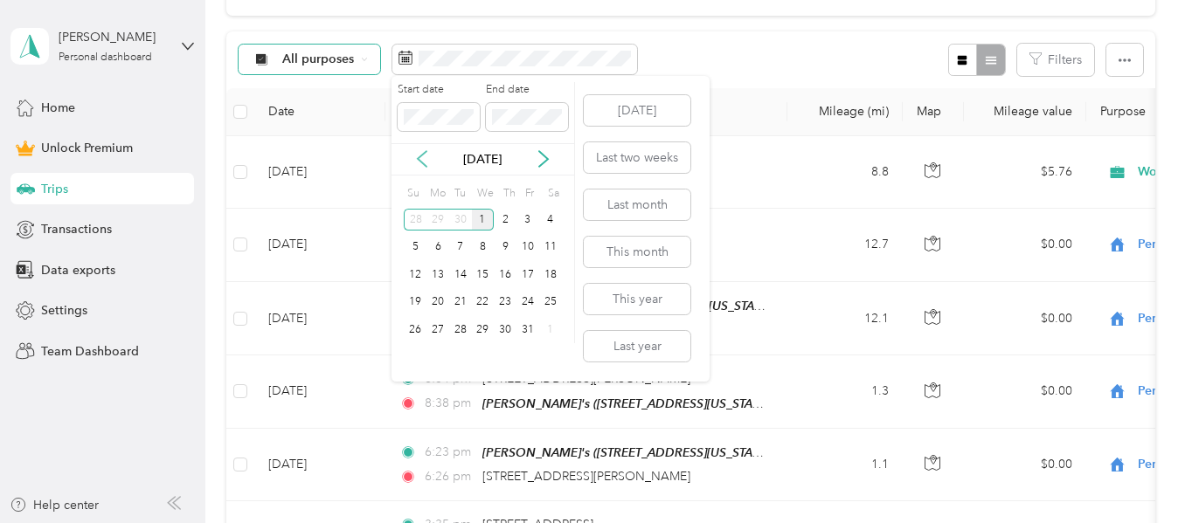
click at [425, 158] on icon at bounding box center [421, 158] width 17 height 17
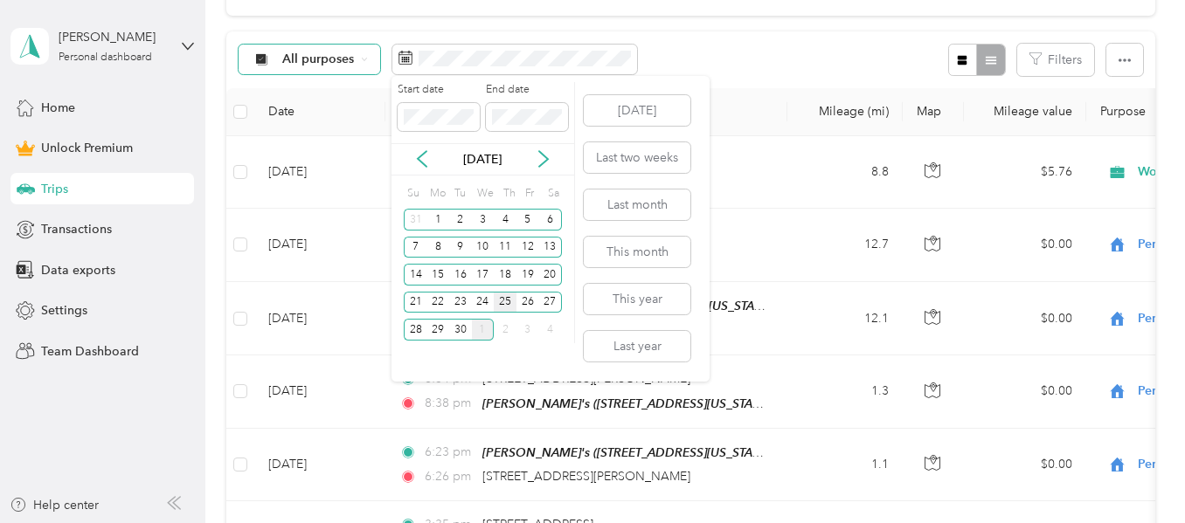
click at [498, 300] on div "25" at bounding box center [505, 303] width 23 height 22
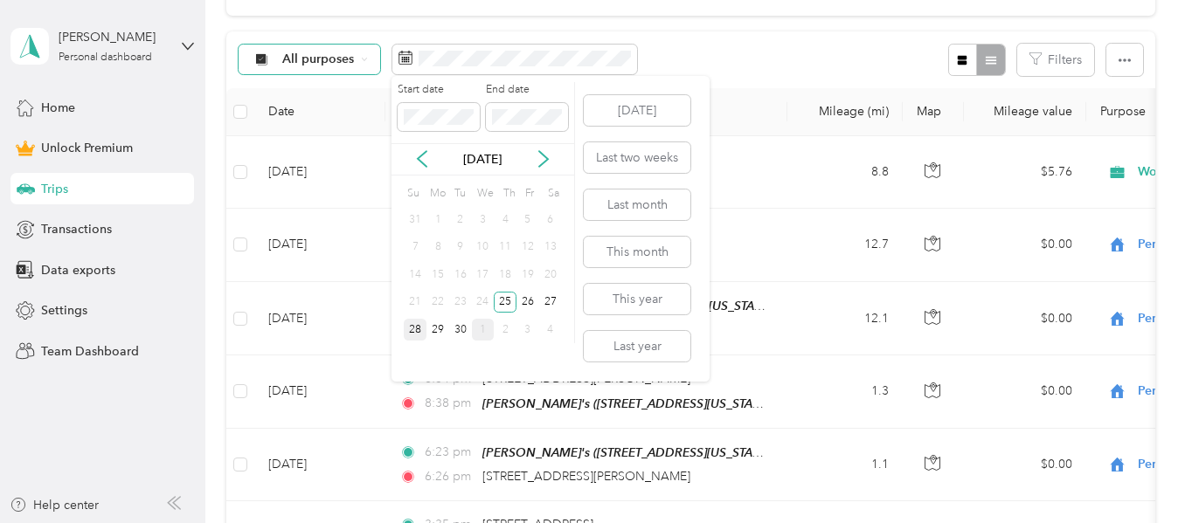
click at [417, 328] on div "28" at bounding box center [415, 330] width 23 height 22
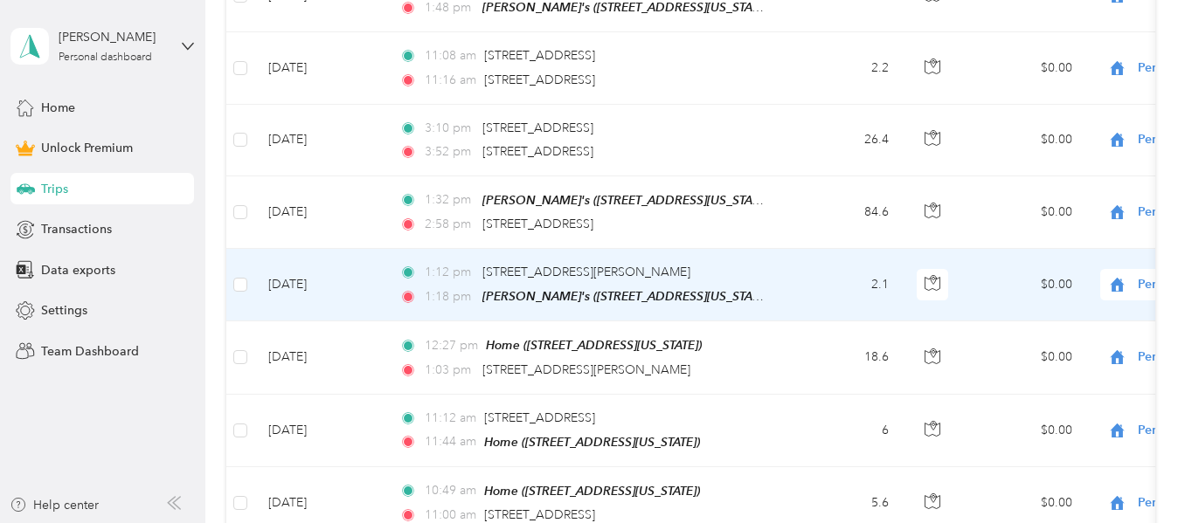
scroll to position [295, 0]
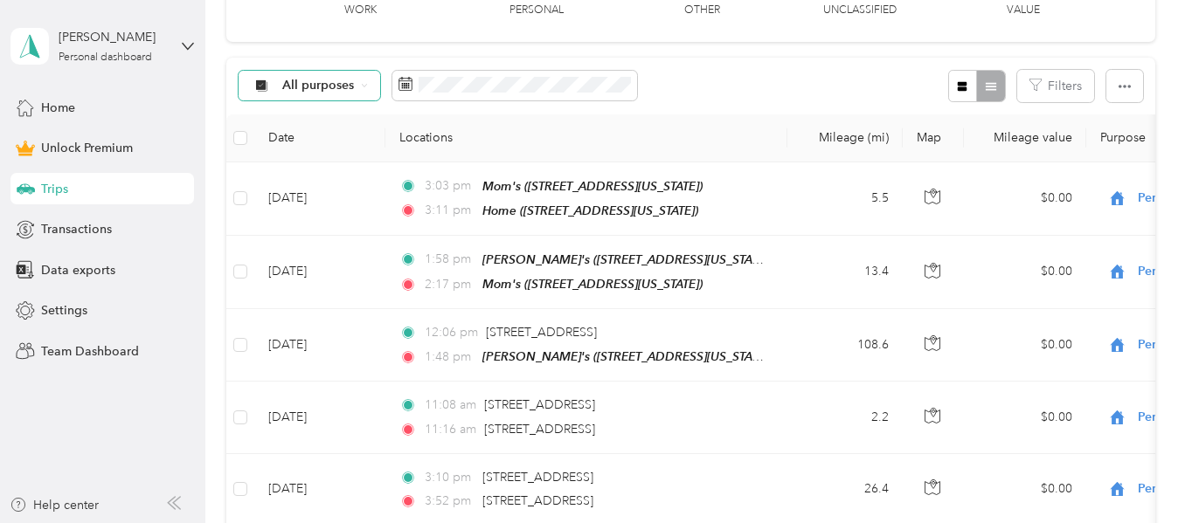
click at [351, 86] on span "All purposes" at bounding box center [318, 86] width 73 height 12
click at [499, 75] on span at bounding box center [514, 86] width 245 height 30
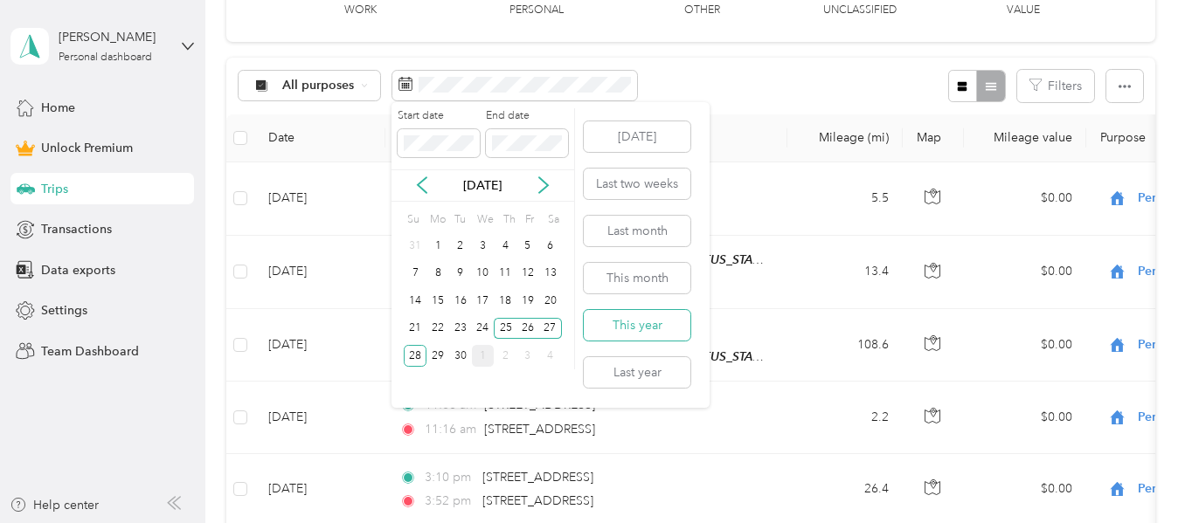
click at [640, 327] on button "This year" at bounding box center [637, 325] width 107 height 31
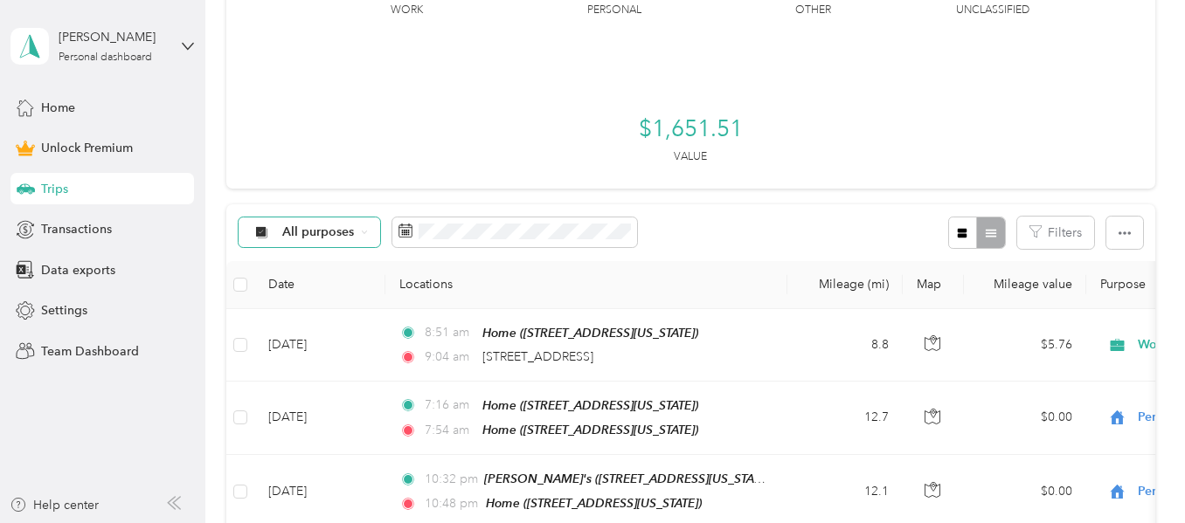
click at [357, 235] on div "All purposes" at bounding box center [310, 233] width 142 height 30
click at [328, 288] on span "Unclassified" at bounding box center [324, 295] width 85 height 18
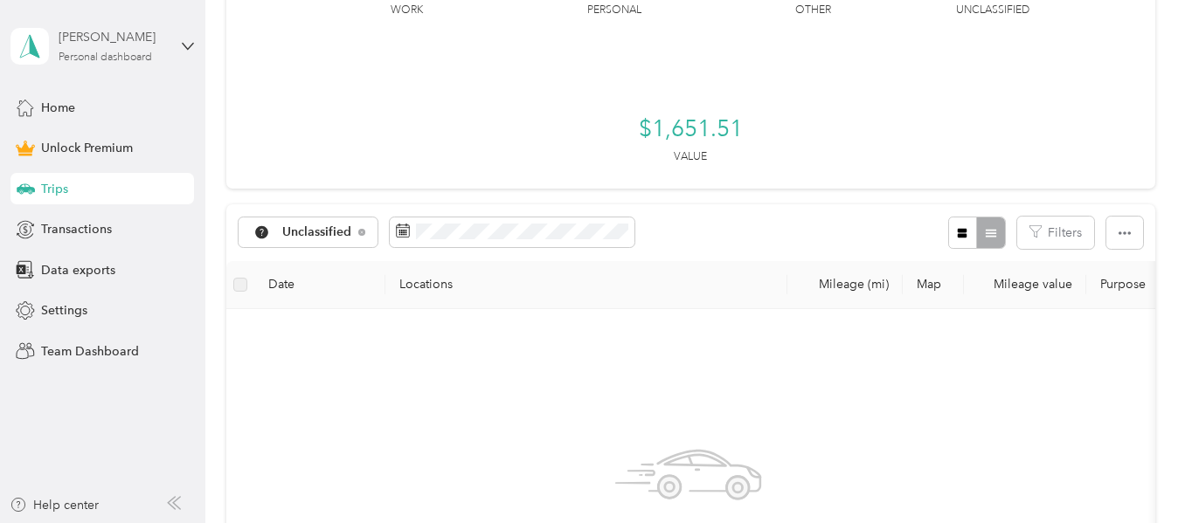
click at [156, 45] on div "[PERSON_NAME]" at bounding box center [113, 37] width 109 height 18
click at [69, 149] on div "Log out" at bounding box center [294, 143] width 541 height 31
